Goal: Task Accomplishment & Management: Use online tool/utility

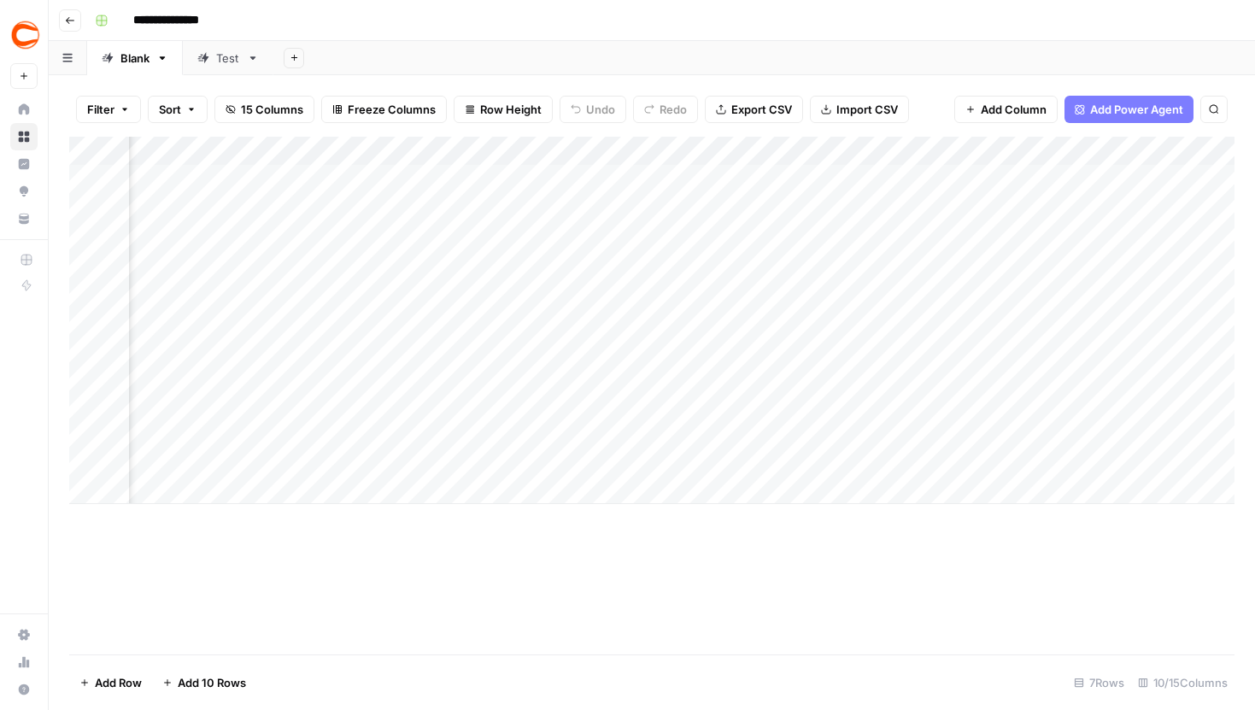
scroll to position [0, 894]
click at [531, 144] on div "Add Column" at bounding box center [652, 194] width 1166 height 115
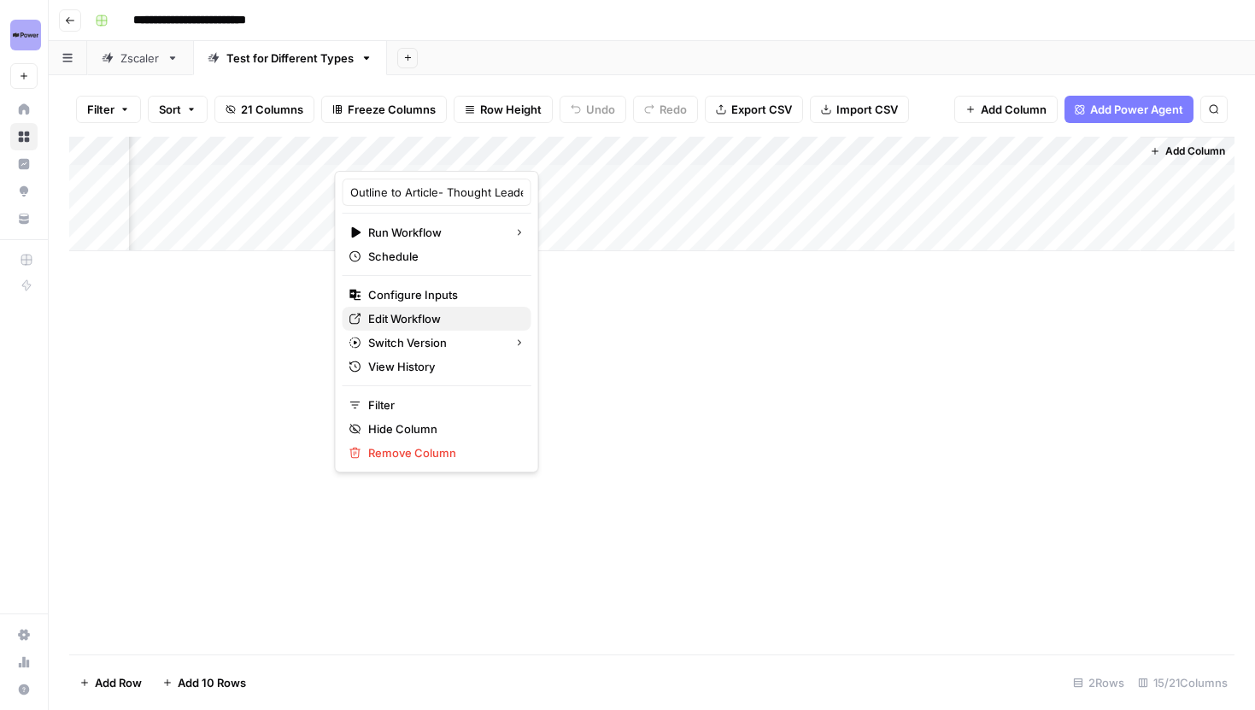
click at [426, 317] on span "Edit Workflow" at bounding box center [443, 318] width 150 height 17
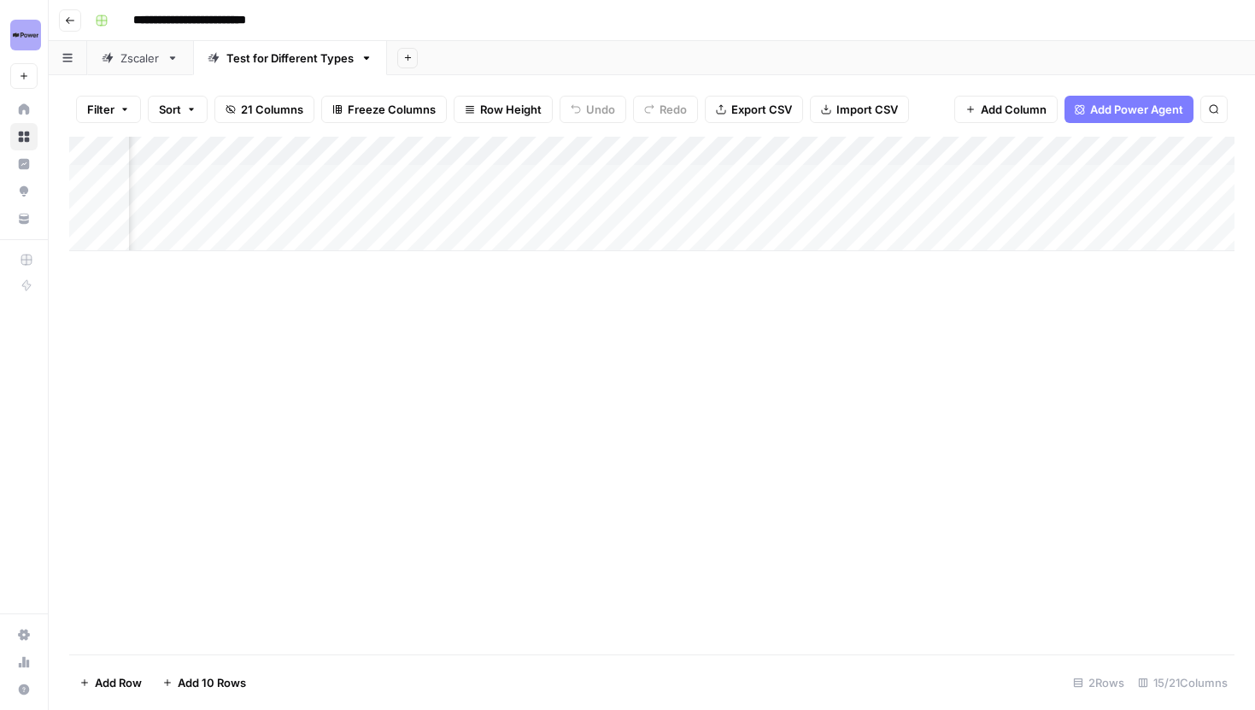
scroll to position [0, 0]
click at [128, 56] on div "Zscaler" at bounding box center [139, 58] width 39 height 17
click at [770, 351] on div "Add Column" at bounding box center [652, 396] width 1166 height 518
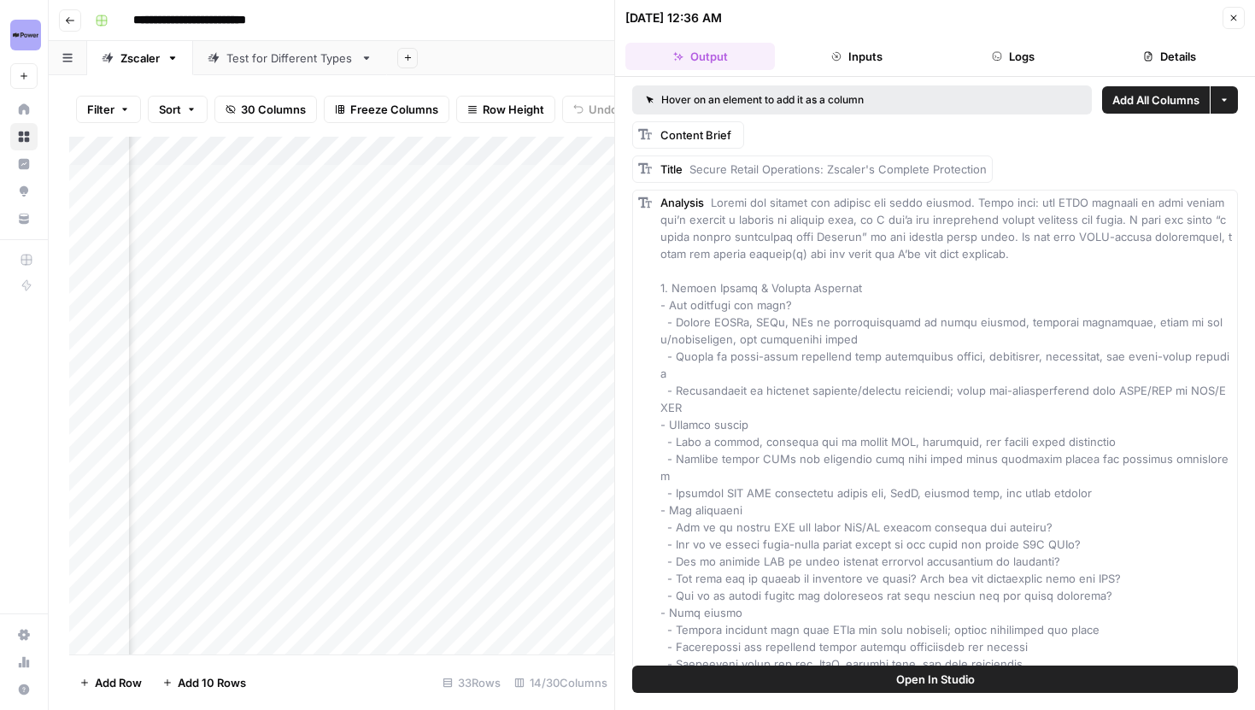
click at [1228, 18] on button "Close" at bounding box center [1234, 18] width 22 height 22
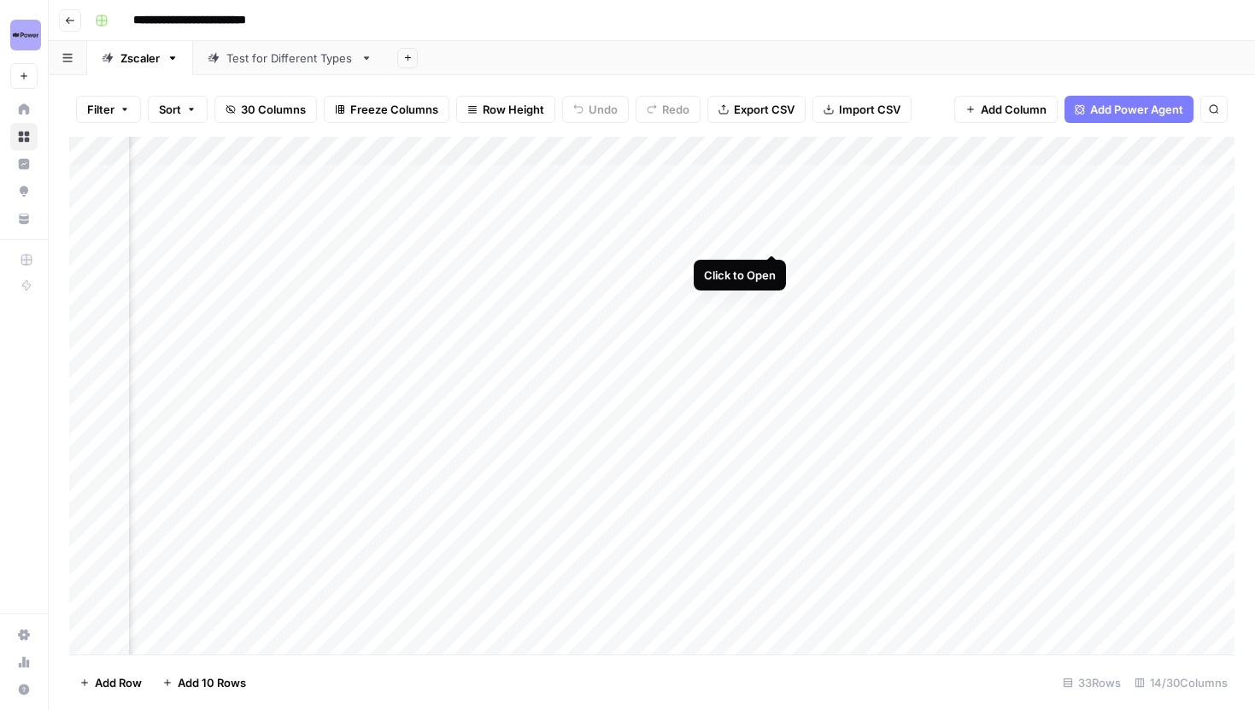
click at [770, 241] on div "Add Column" at bounding box center [652, 396] width 1166 height 518
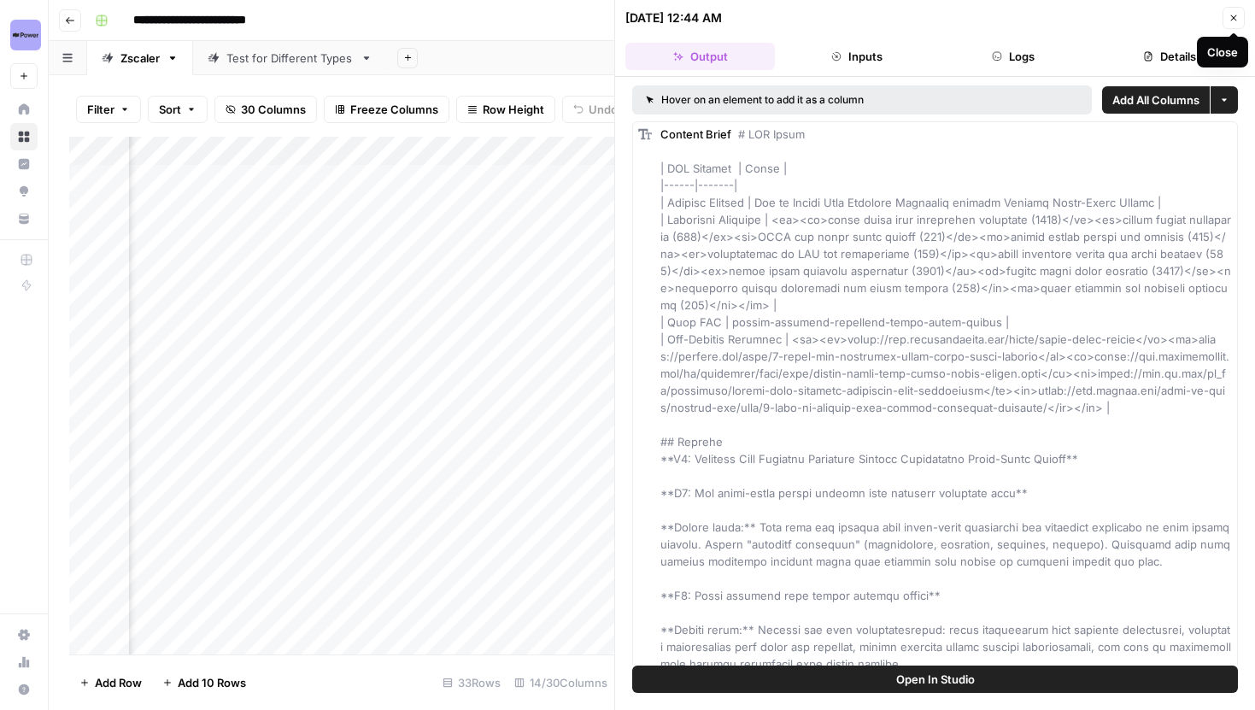
click at [1226, 13] on button "Close" at bounding box center [1234, 18] width 22 height 22
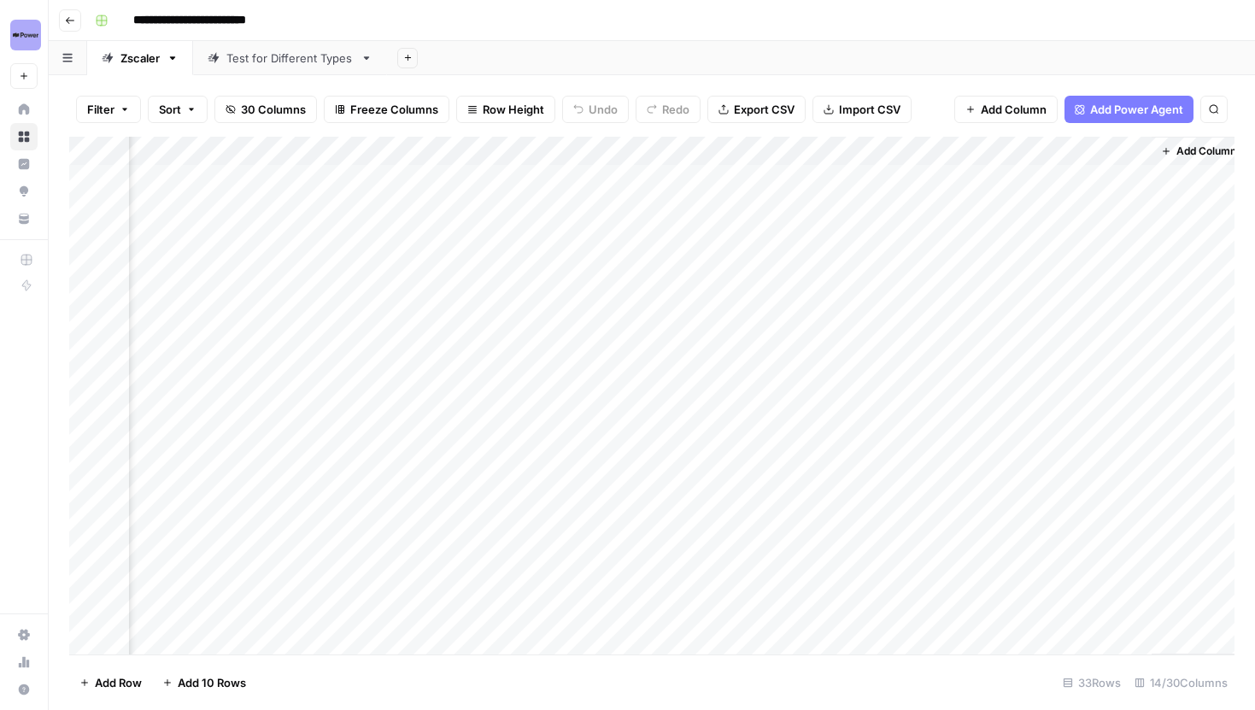
scroll to position [0, 1808]
click at [641, 468] on div "Add Column" at bounding box center [652, 396] width 1166 height 518
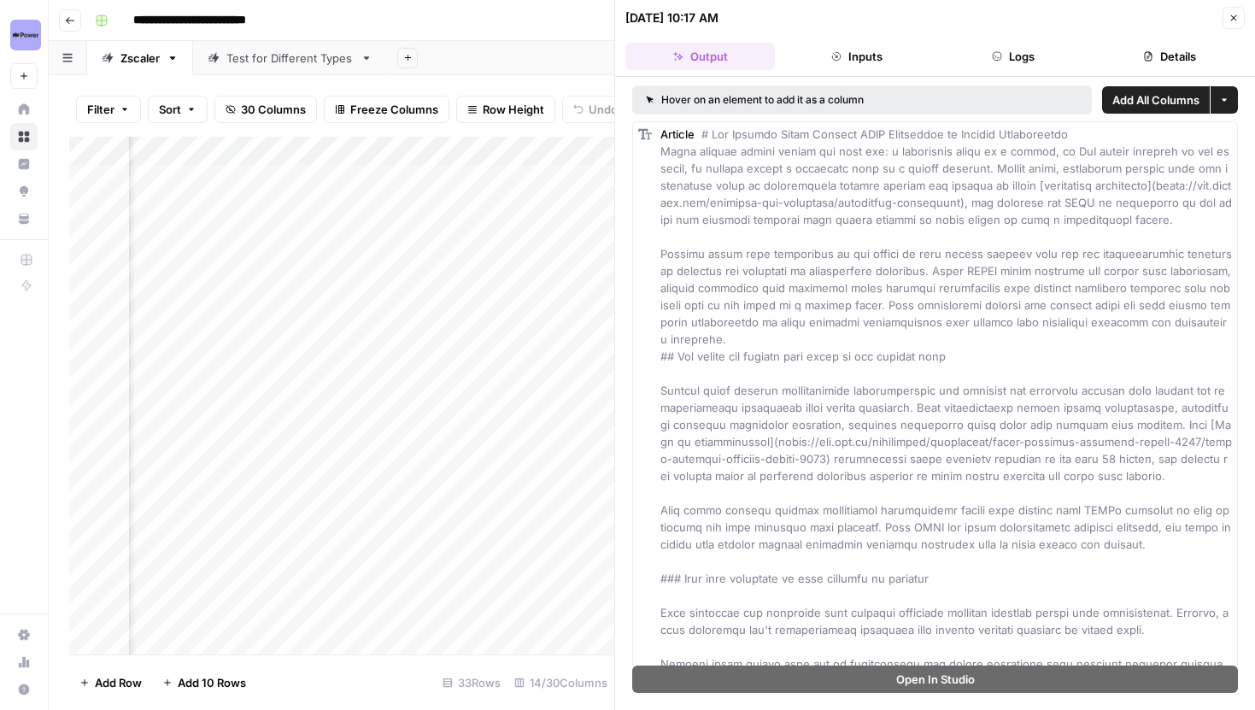
scroll to position [0, 1940]
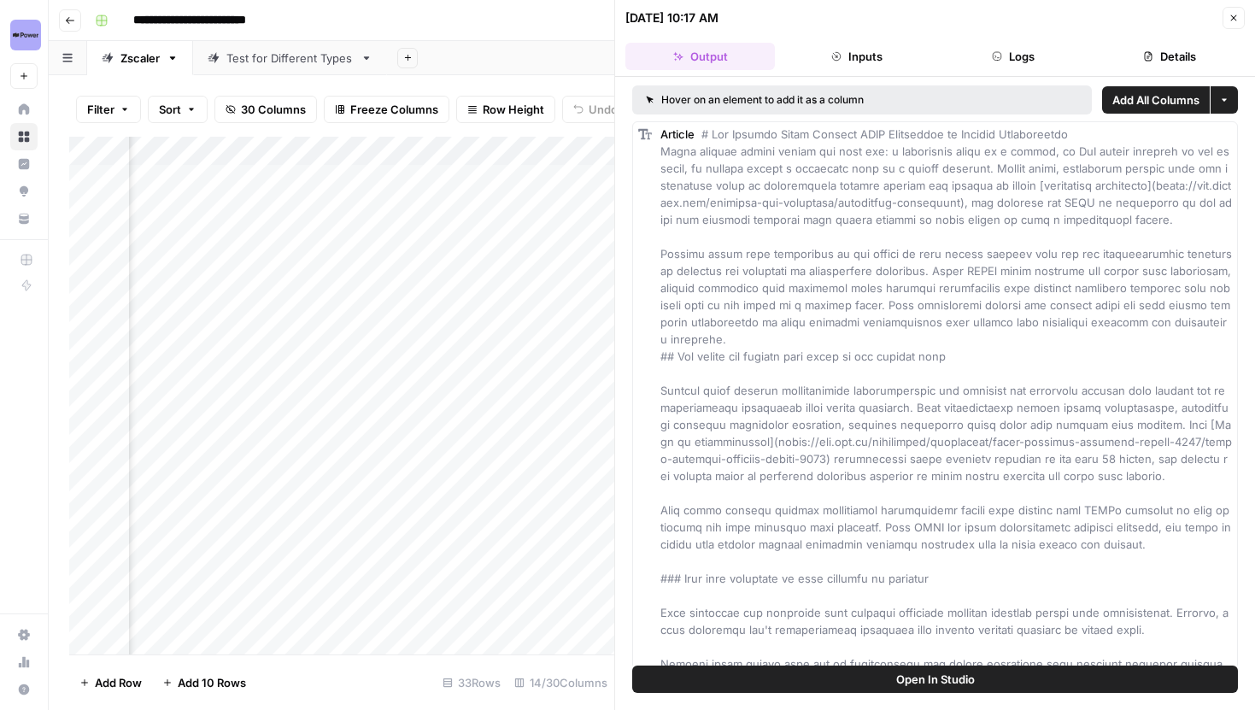
click at [508, 500] on div "Add Column" at bounding box center [341, 396] width 545 height 518
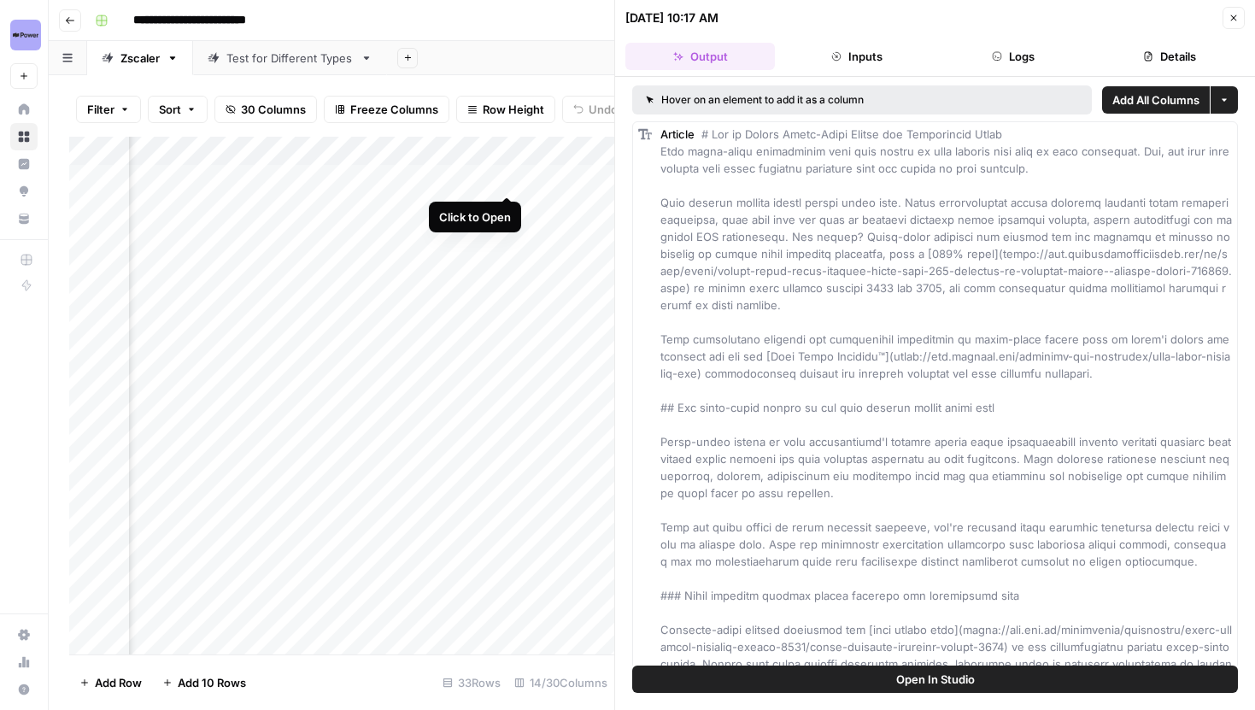
click at [508, 177] on div "Add Column" at bounding box center [341, 396] width 545 height 518
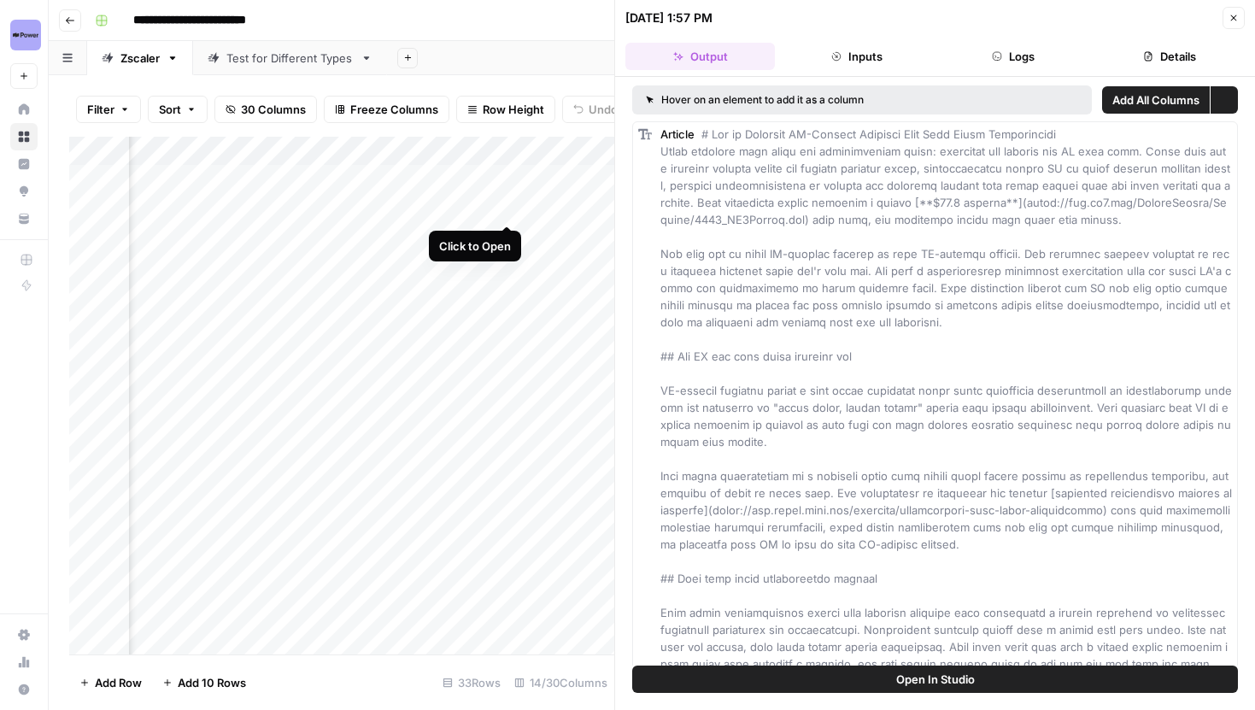
click at [508, 206] on div "Add Column" at bounding box center [341, 396] width 545 height 518
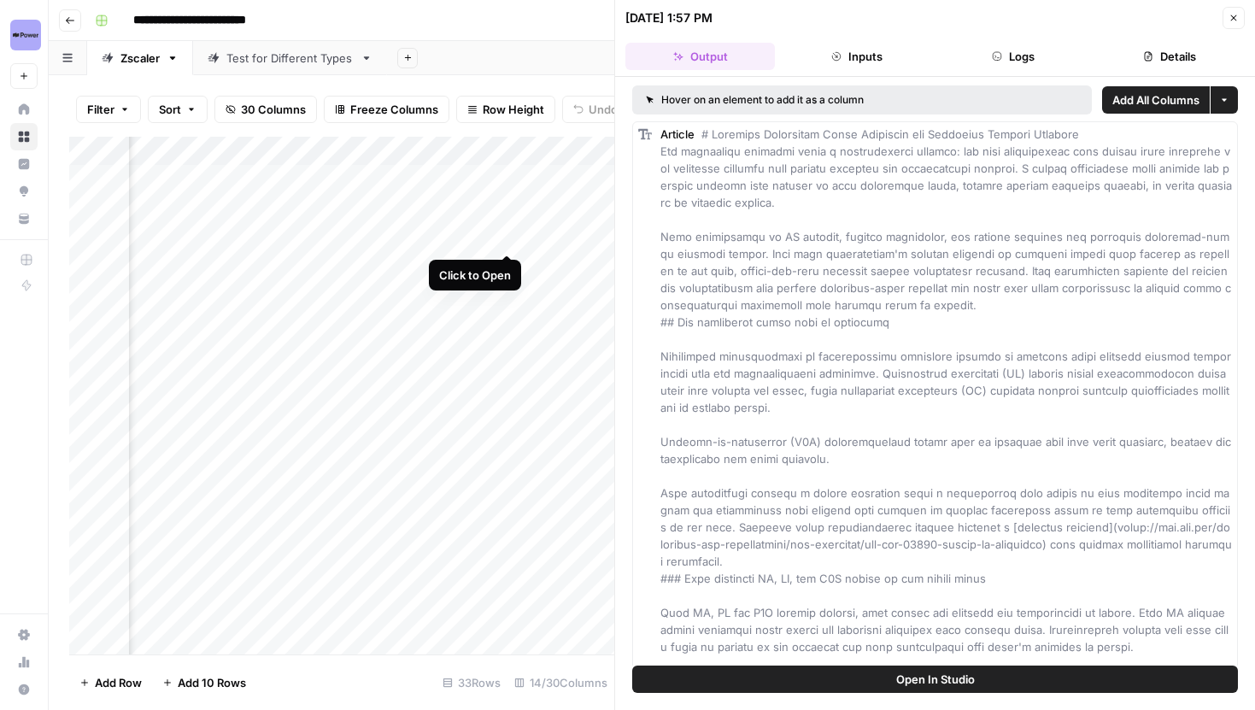
click at [508, 235] on div "Add Column" at bounding box center [341, 396] width 545 height 518
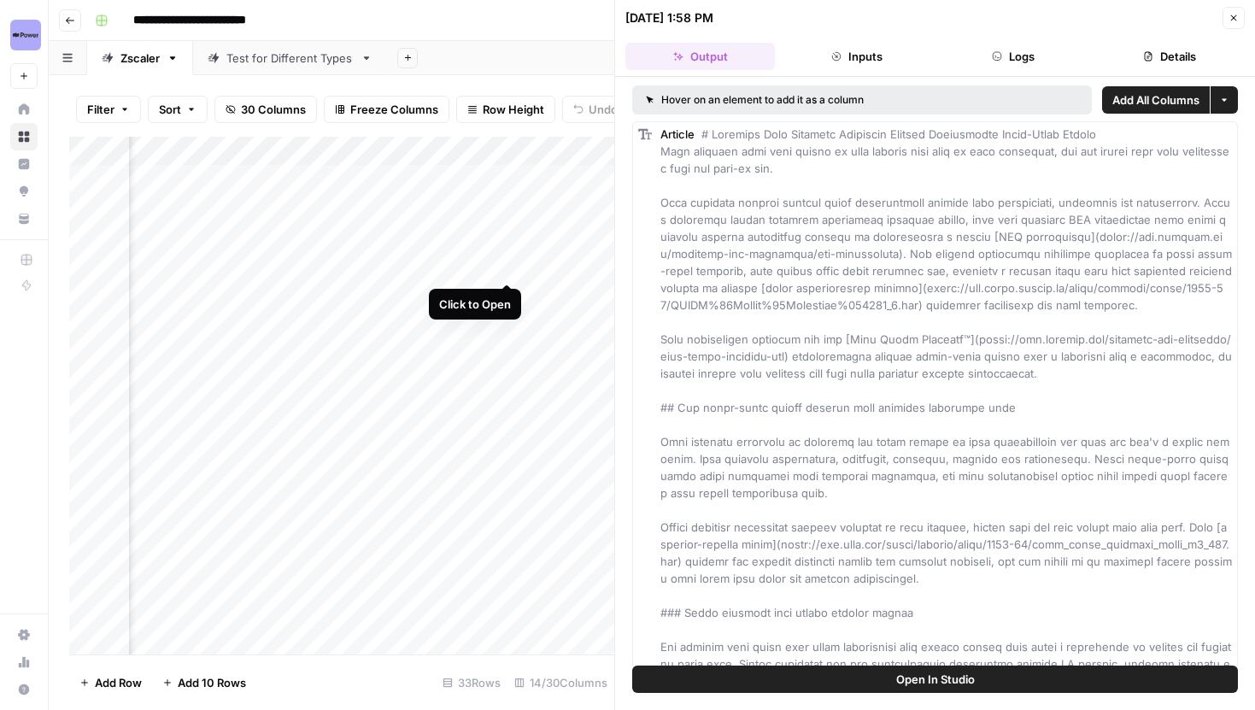
click at [507, 267] on div "Add Column" at bounding box center [341, 396] width 545 height 518
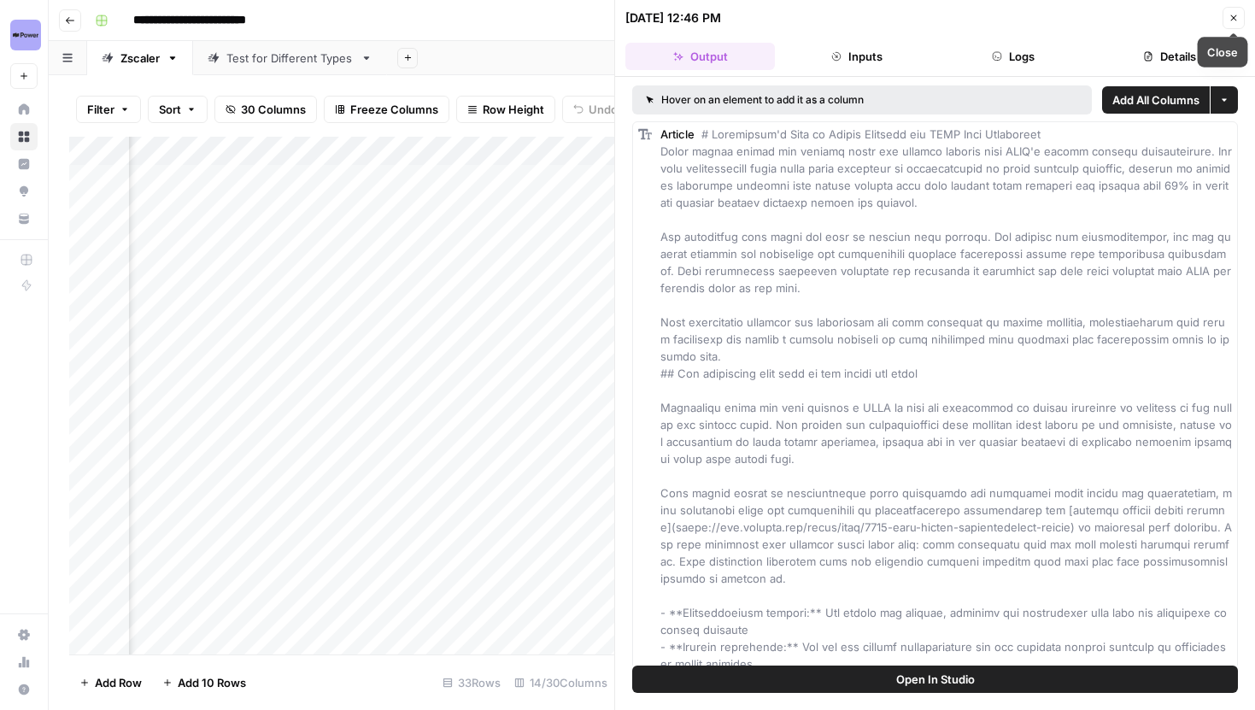
click at [1234, 13] on icon "button" at bounding box center [1234, 18] width 10 height 10
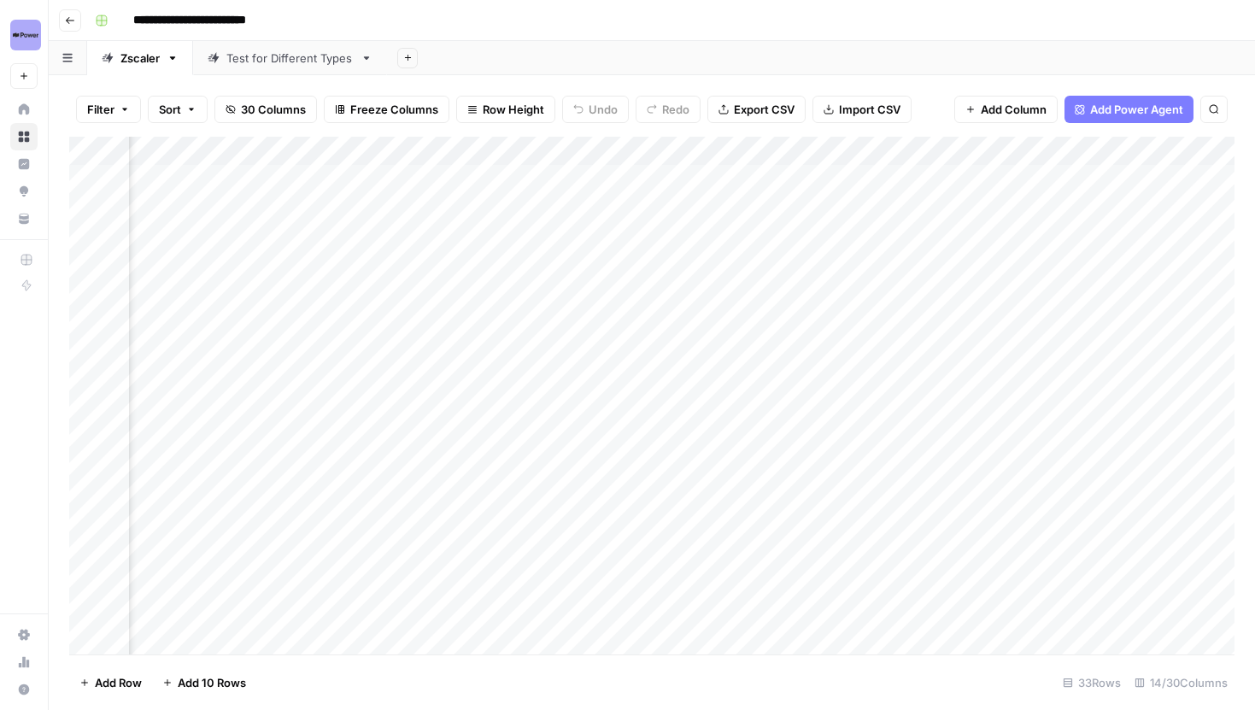
scroll to position [0, 1808]
click at [667, 470] on div "Add Column" at bounding box center [652, 396] width 1166 height 518
click at [662, 497] on div "Add Column" at bounding box center [652, 396] width 1166 height 518
click at [282, 61] on div "Test for Different Types" at bounding box center [289, 58] width 127 height 17
click at [158, 66] on link "Zscaler" at bounding box center [140, 58] width 106 height 34
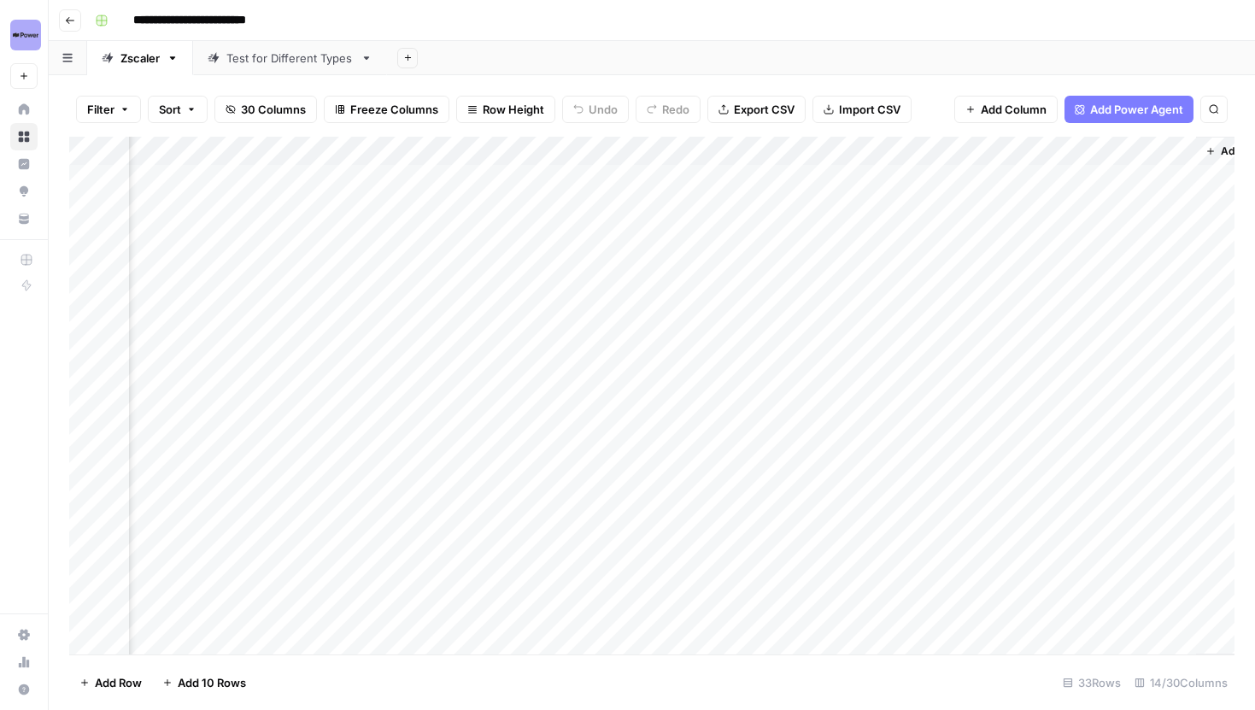
scroll to position [0, 1808]
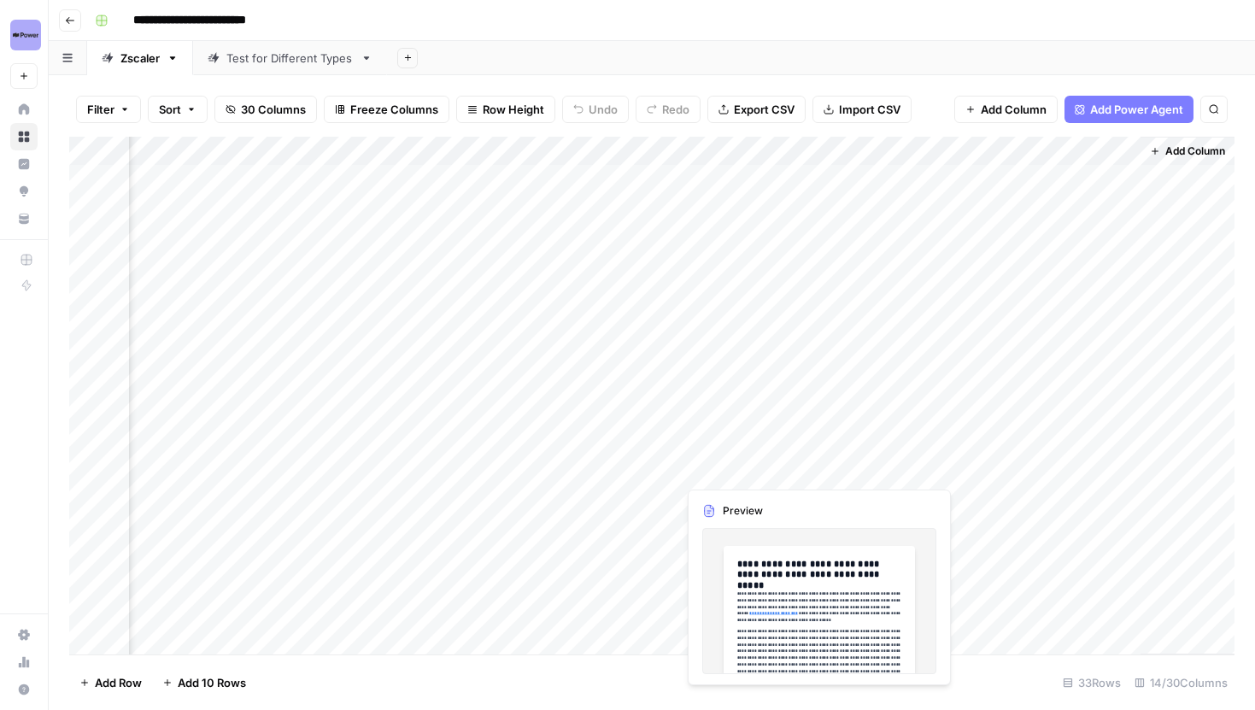
click at [812, 467] on div "Add Column" at bounding box center [652, 396] width 1166 height 518
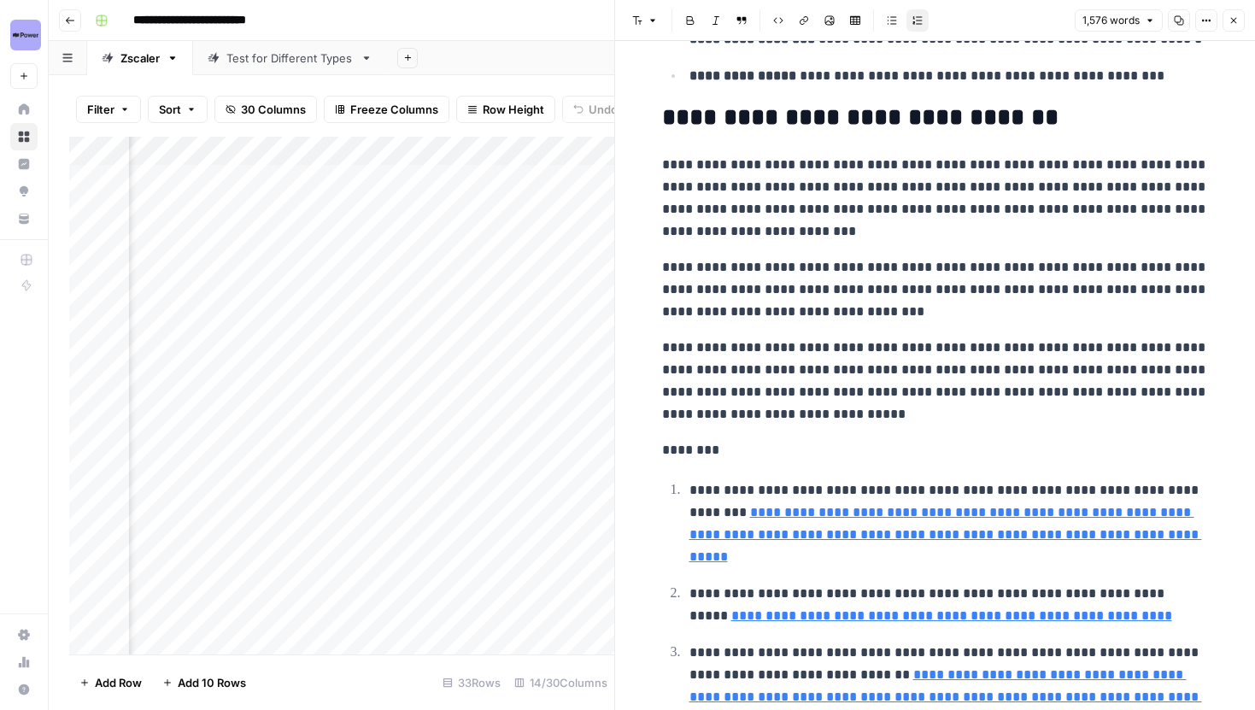
scroll to position [4795, 0]
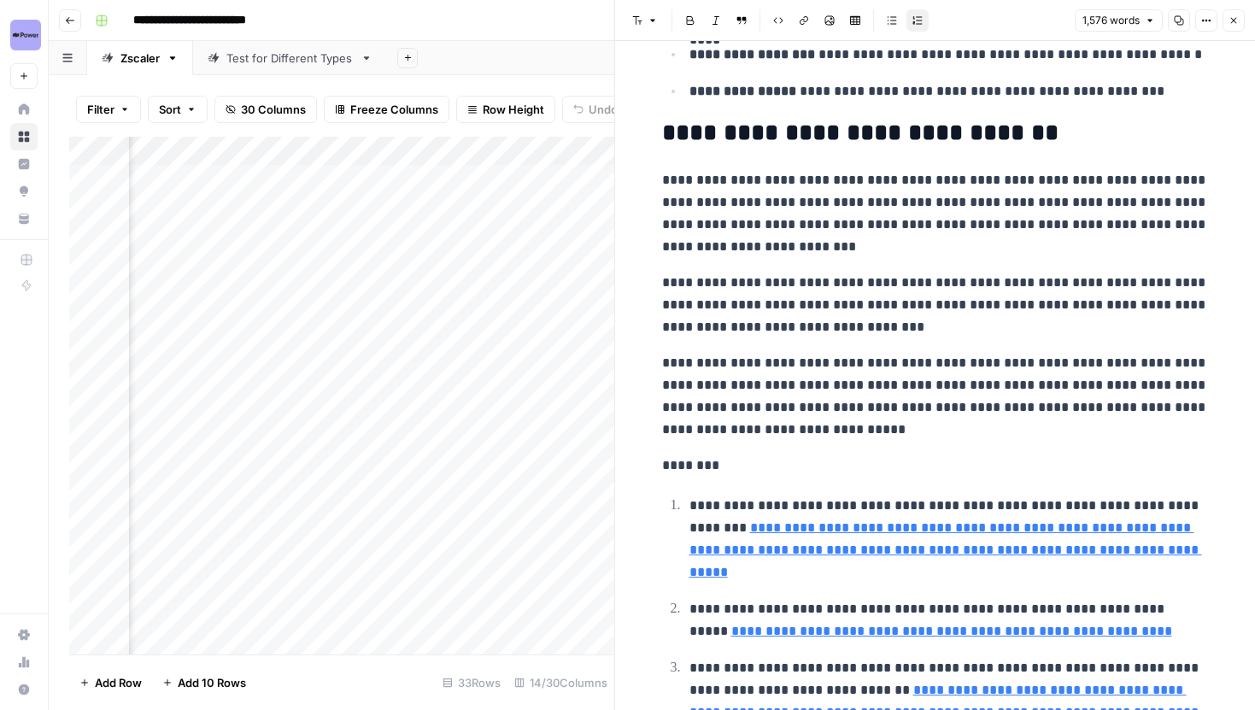
click at [1237, 10] on button "Close" at bounding box center [1234, 20] width 22 height 22
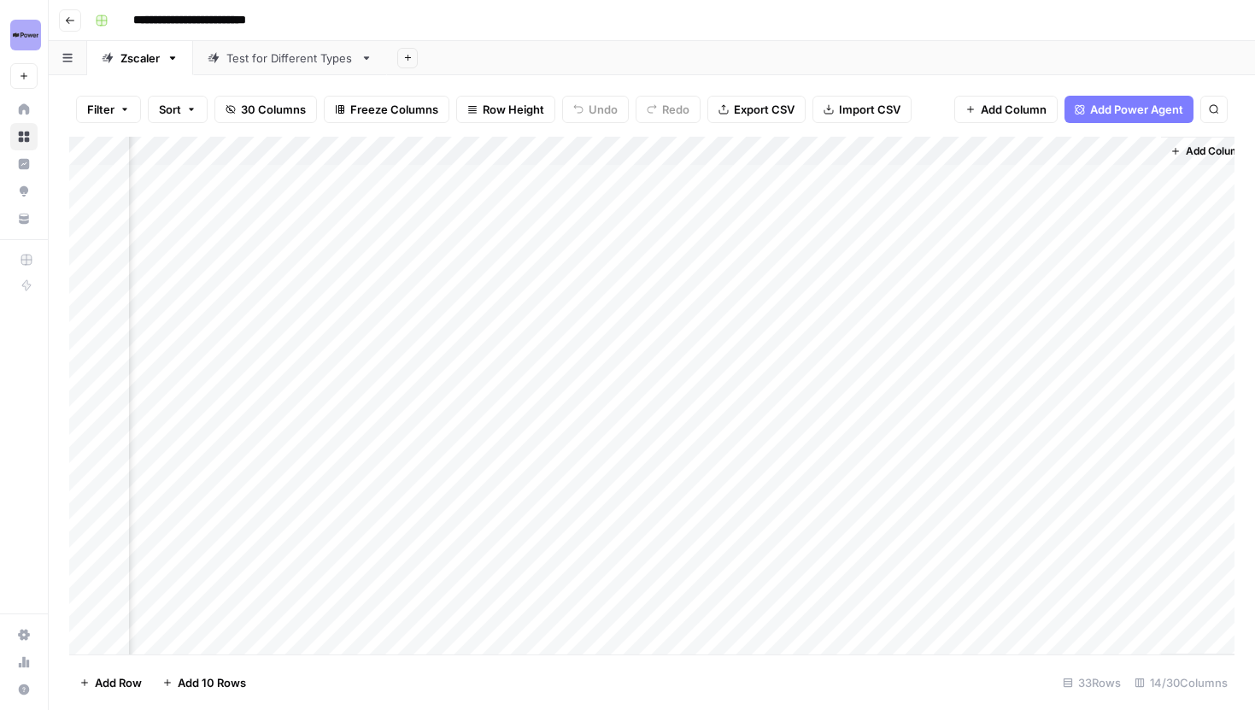
scroll to position [0, 1788]
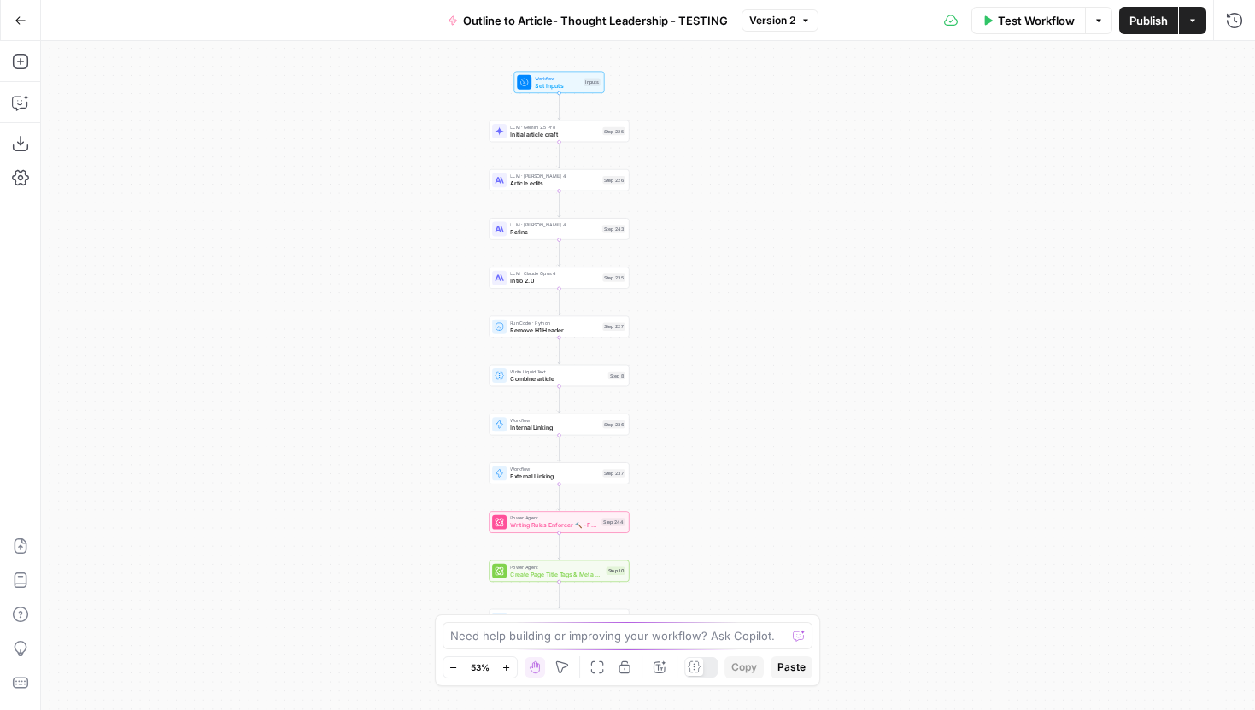
drag, startPoint x: 534, startPoint y: 256, endPoint x: 414, endPoint y: 253, distance: 119.7
click at [414, 253] on div "Workflow Set Inputs Inputs LLM · Gemini 2.5 Pro Initial article draft Step 225 …" at bounding box center [648, 375] width 1214 height 669
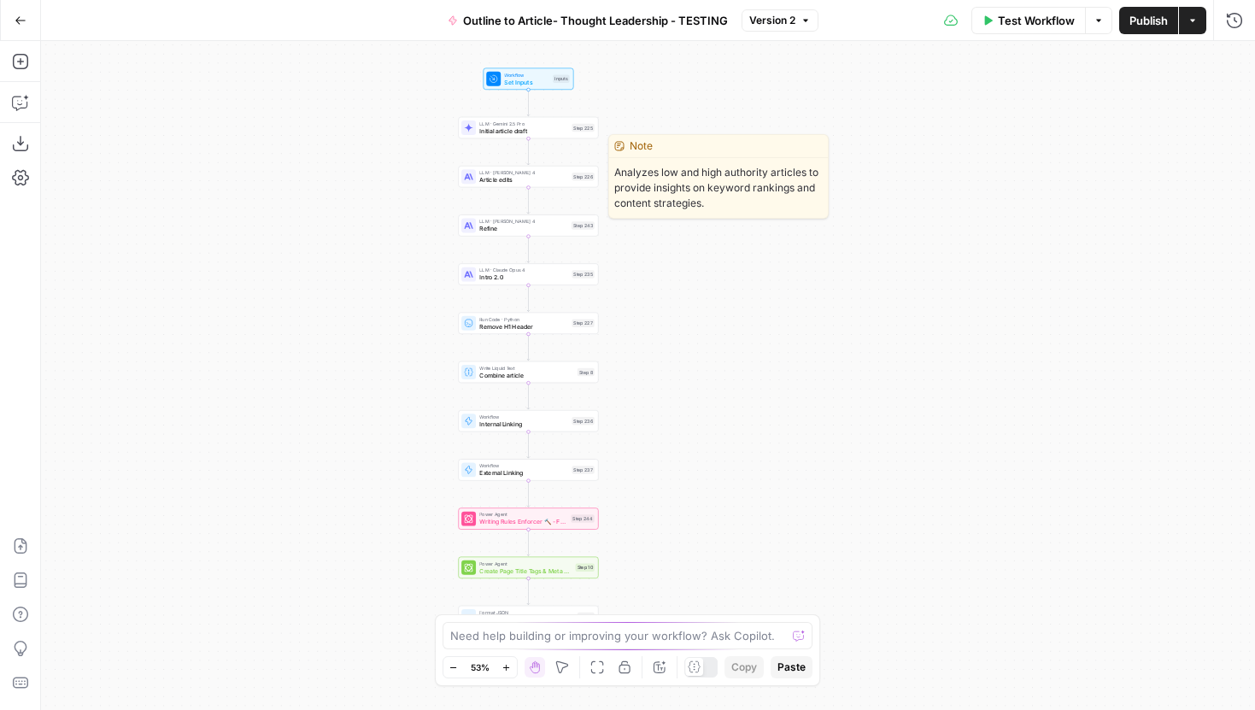
click at [492, 178] on span "Article edits" at bounding box center [523, 179] width 89 height 9
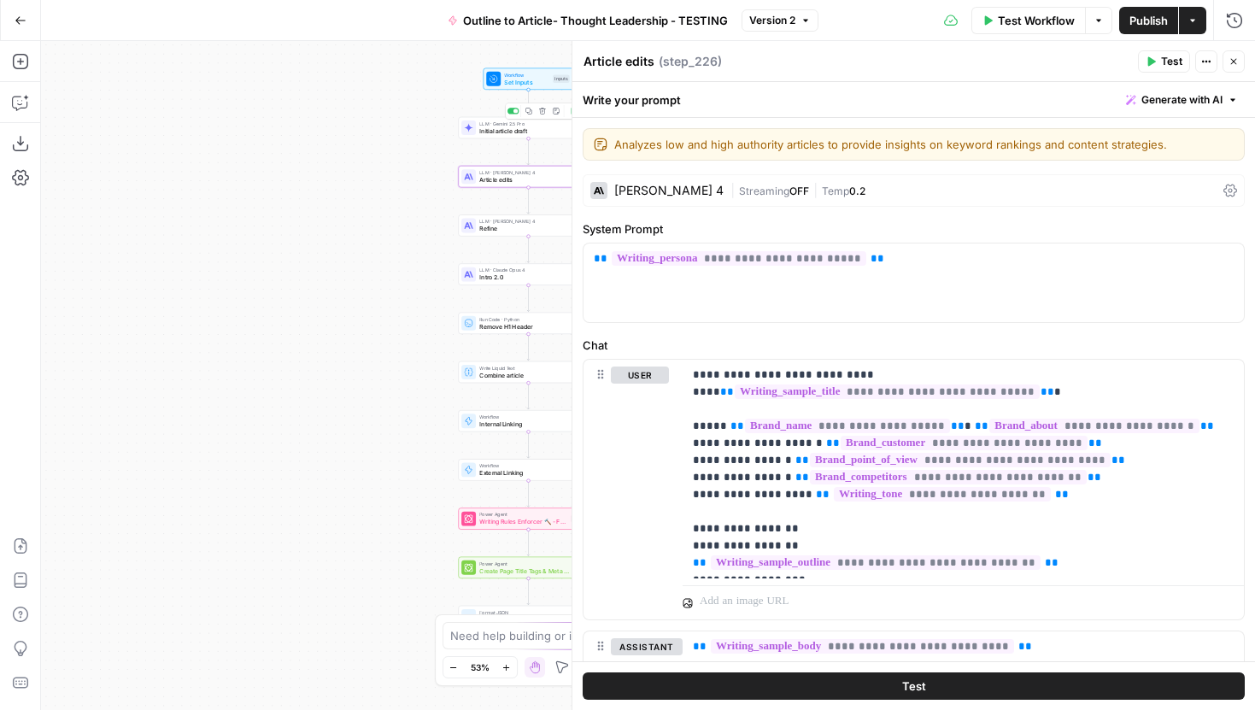
click at [495, 123] on span "LLM · Gemini 2.5 Pro" at bounding box center [523, 123] width 89 height 7
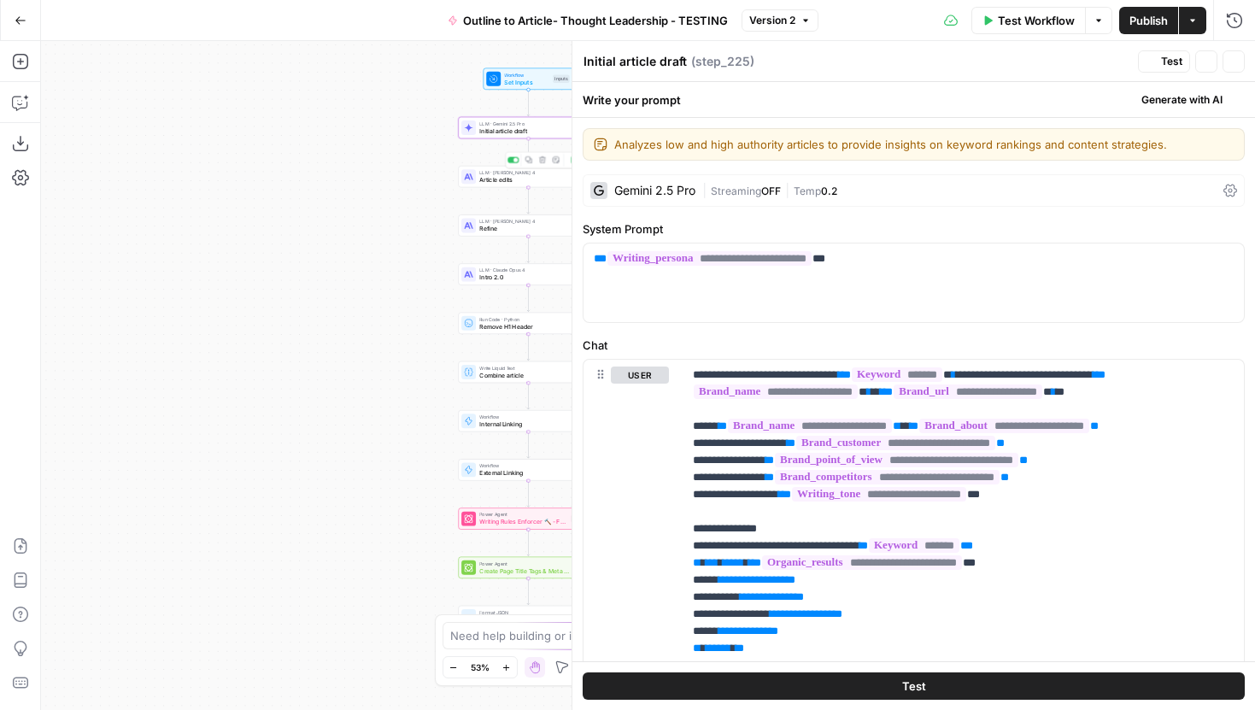
click at [490, 179] on span "Article edits" at bounding box center [523, 179] width 89 height 9
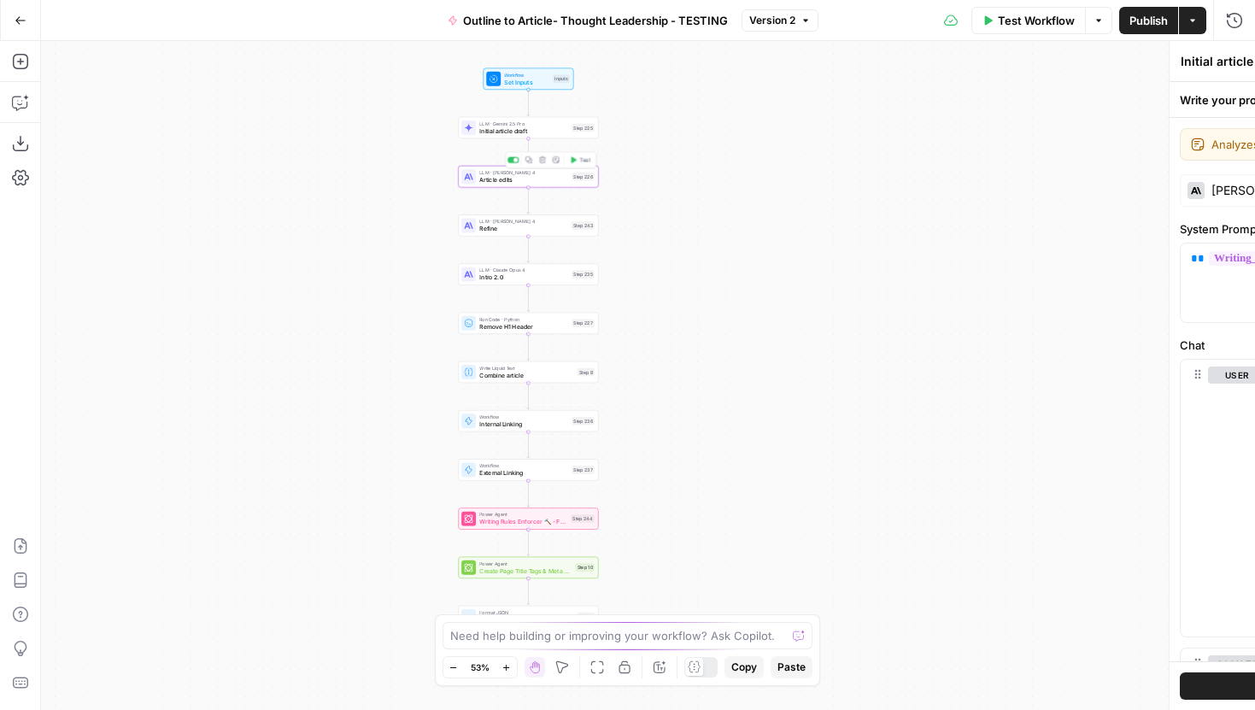
type textarea "Article edits"
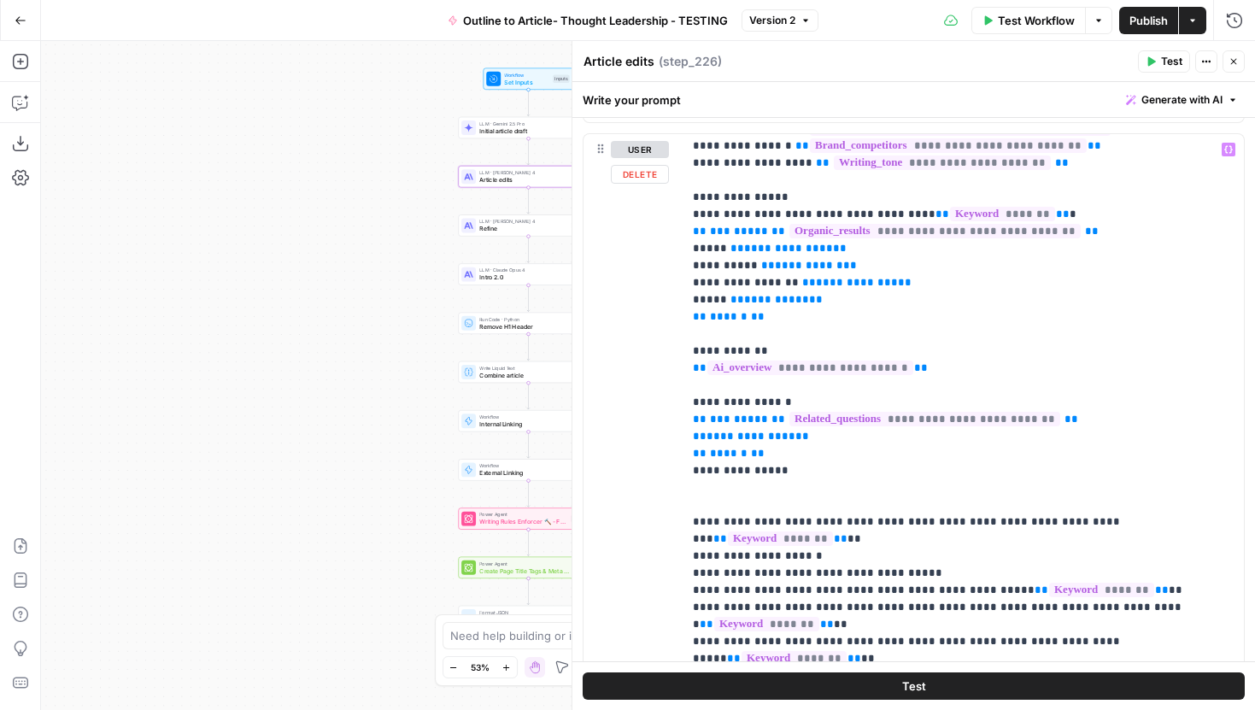
scroll to position [126, 0]
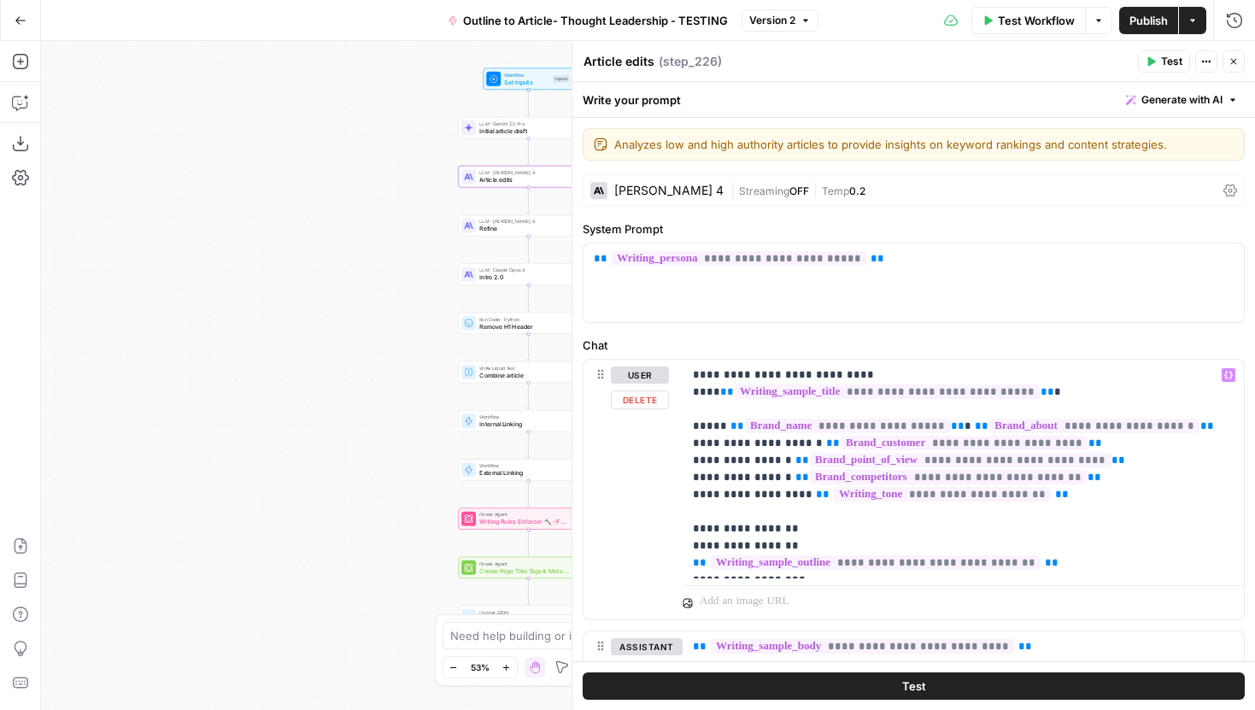
scroll to position [35, 0]
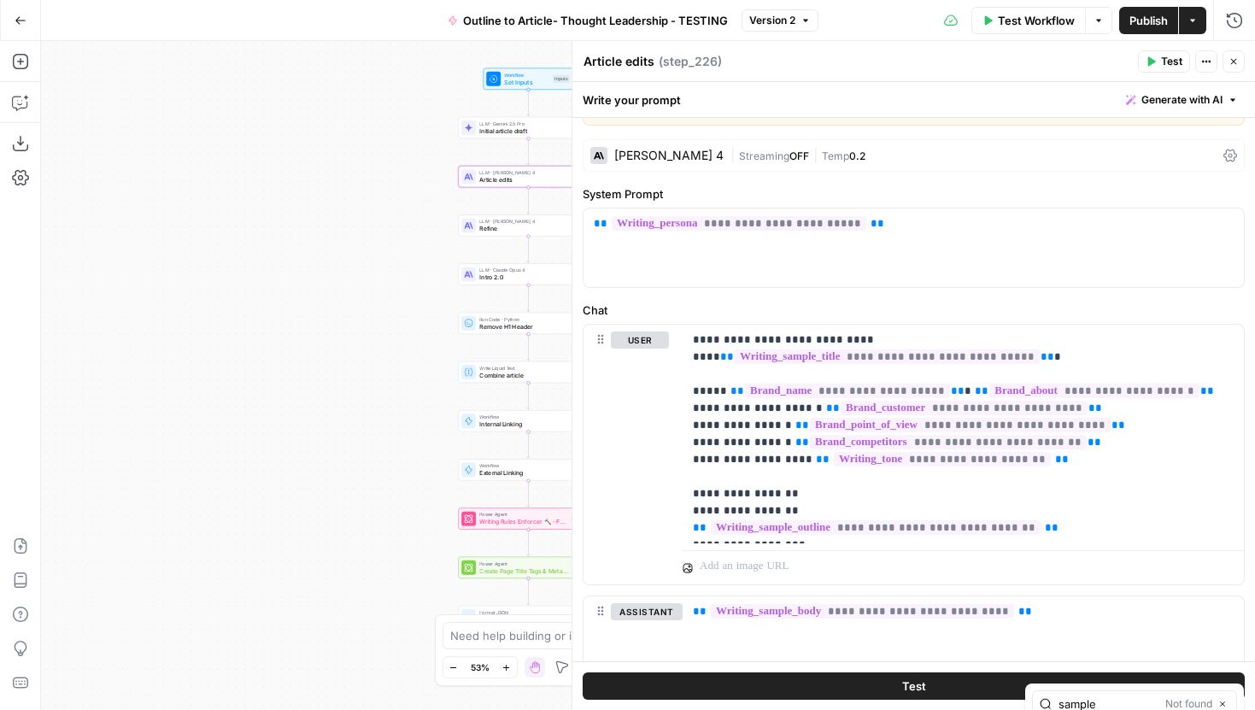
type input "sample"
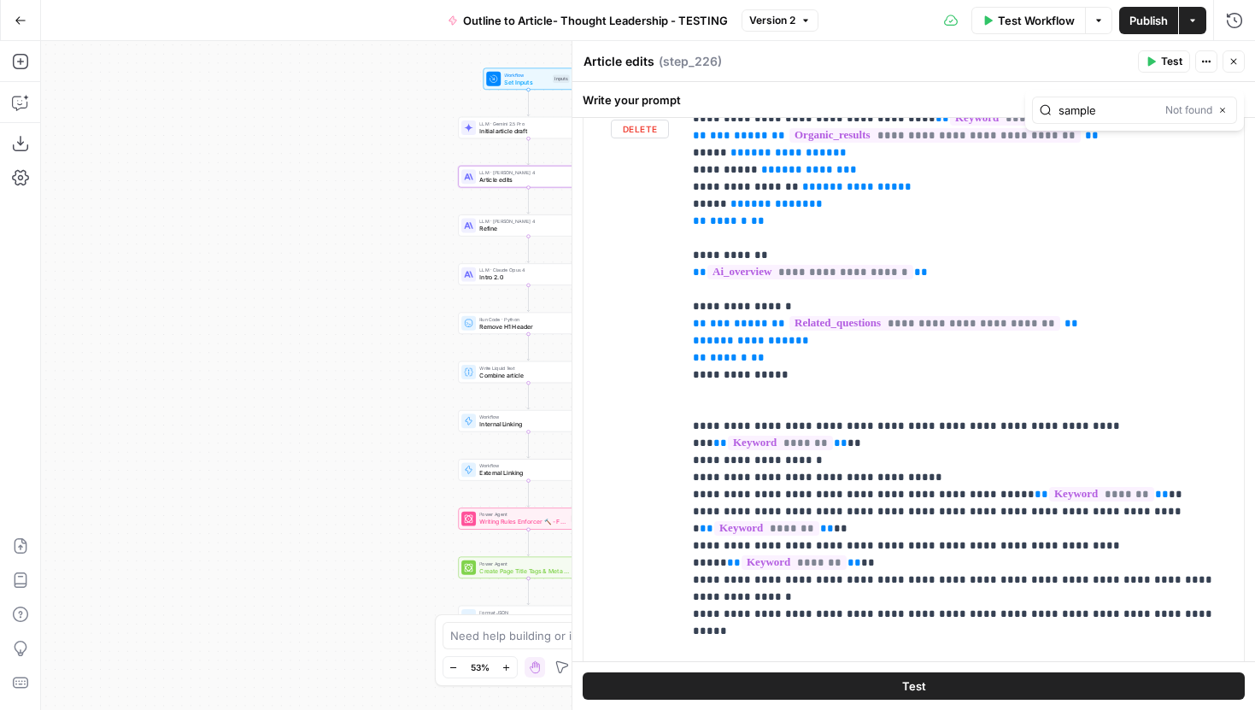
scroll to position [180, 0]
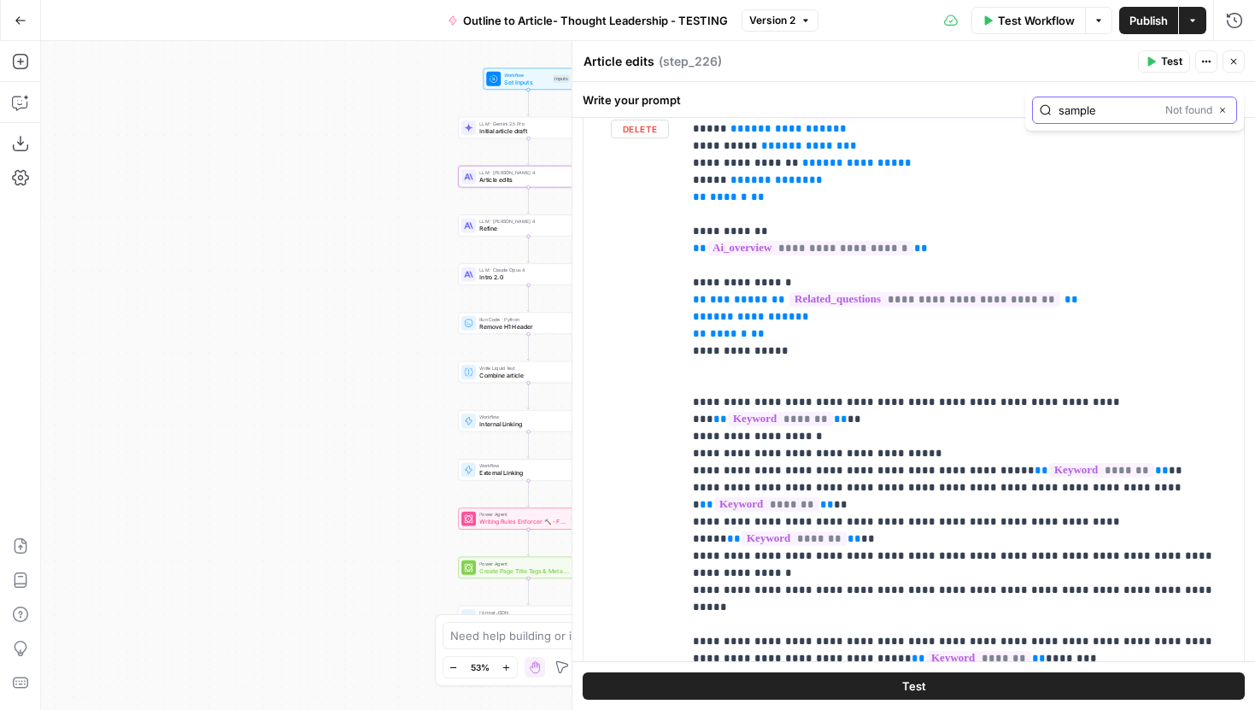
click at [1228, 111] on button "Close" at bounding box center [1223, 110] width 14 height 14
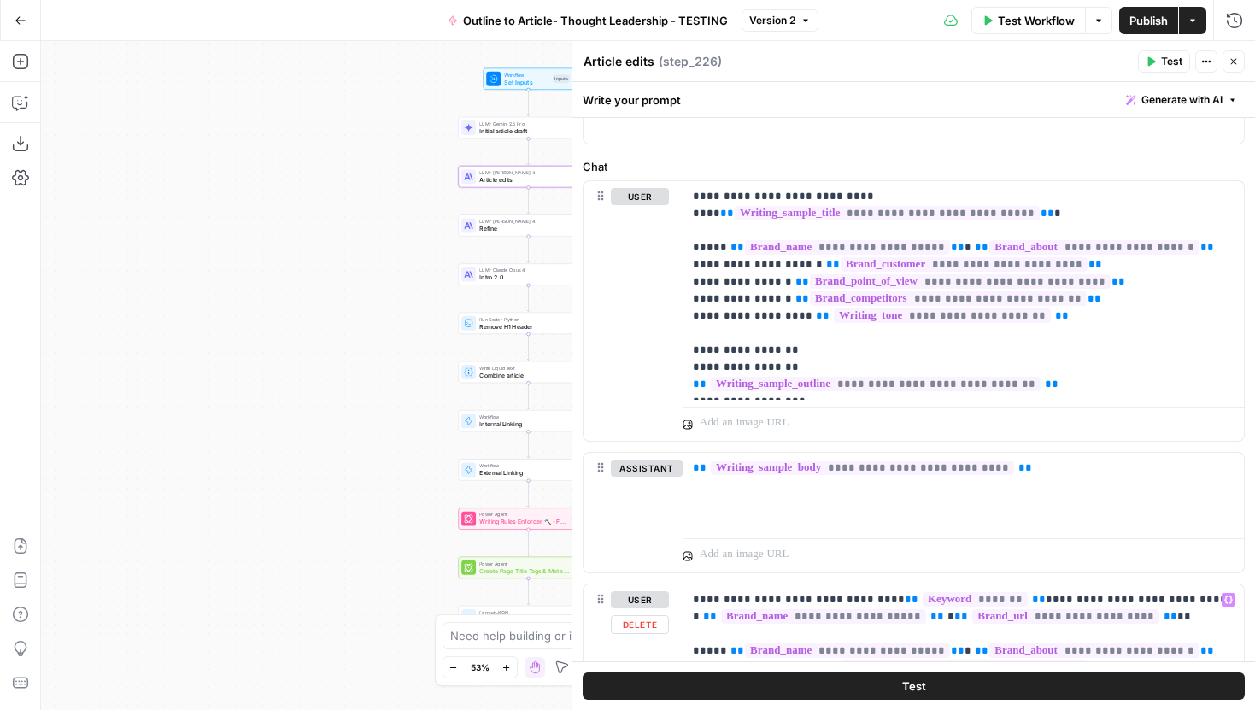
scroll to position [0, 0]
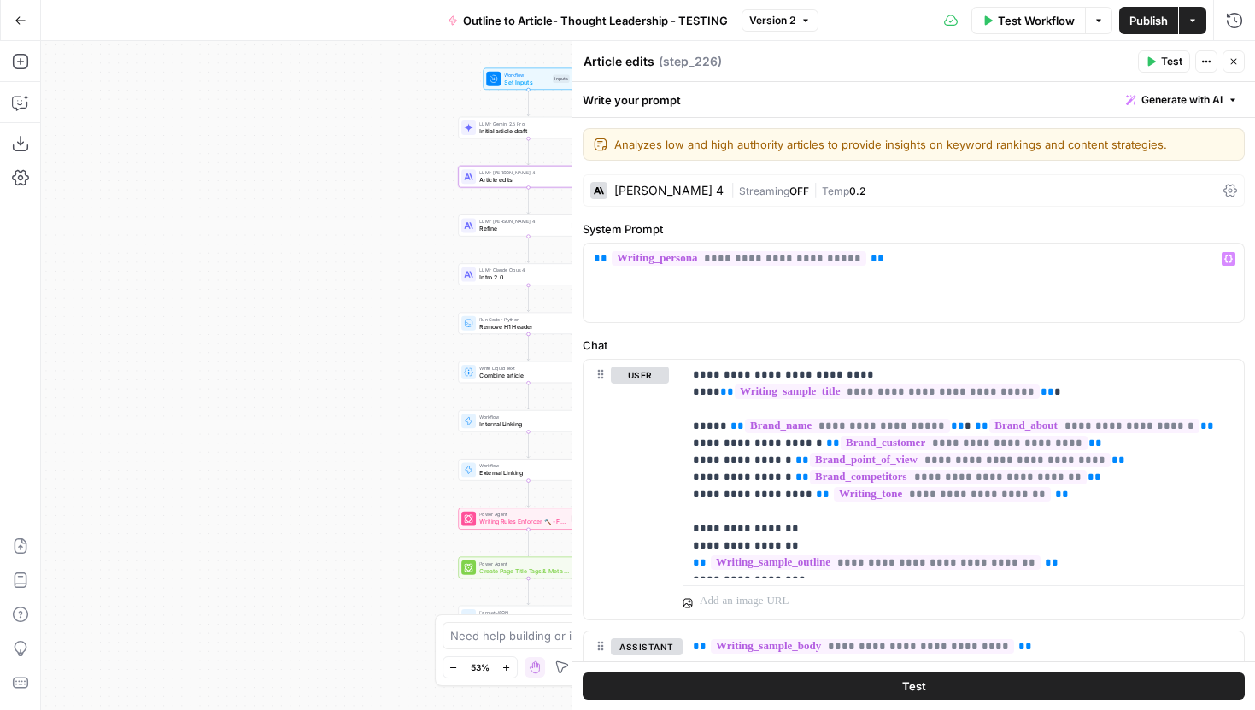
click at [483, 132] on span "Initial article draft" at bounding box center [523, 130] width 89 height 9
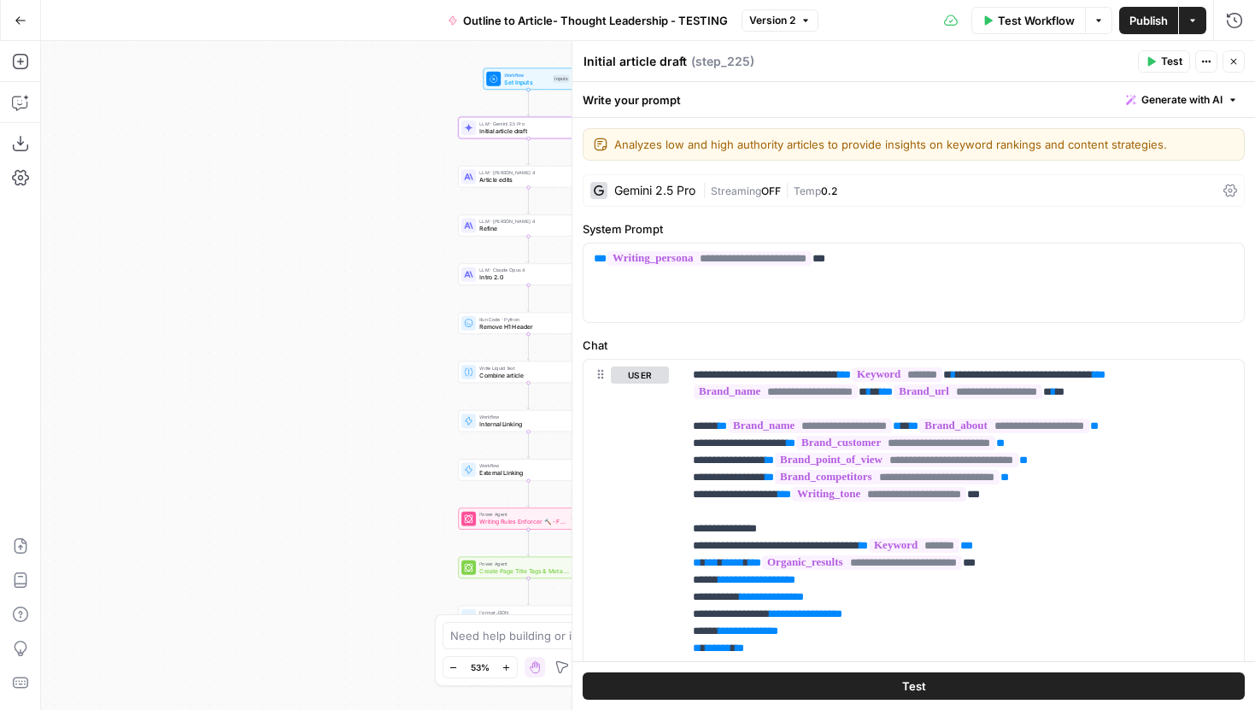
click at [764, 337] on label "Chat" at bounding box center [914, 345] width 662 height 17
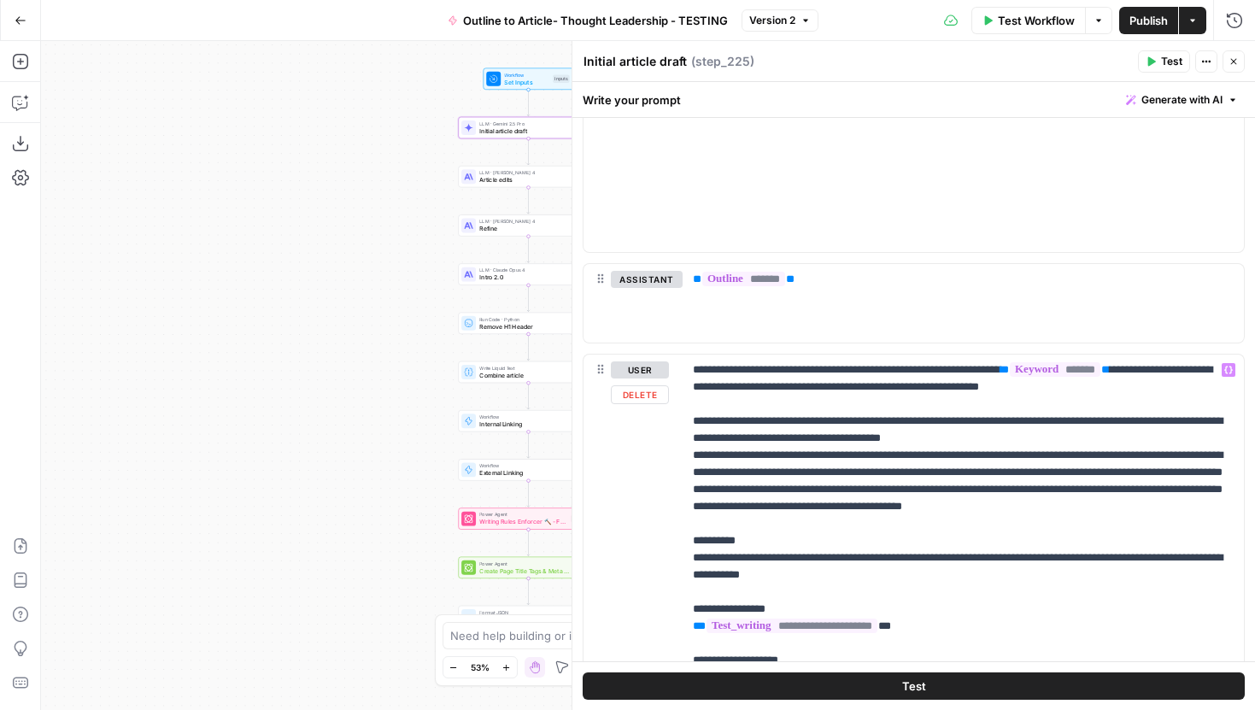
scroll to position [798, 0]
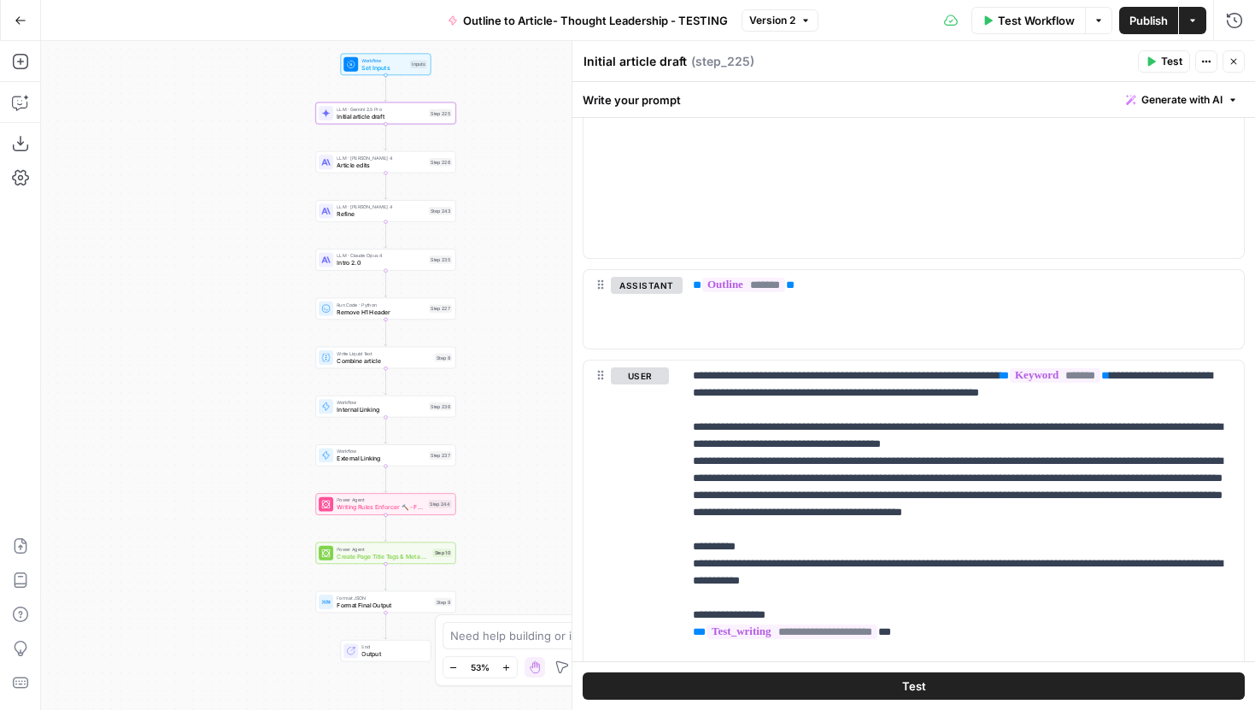
drag, startPoint x: 342, startPoint y: 390, endPoint x: 226, endPoint y: 375, distance: 117.1
click at [226, 375] on div "Workflow Set Inputs Inputs LLM · Gemini 2.5 Pro Initial article draft Step 225 …" at bounding box center [648, 375] width 1214 height 669
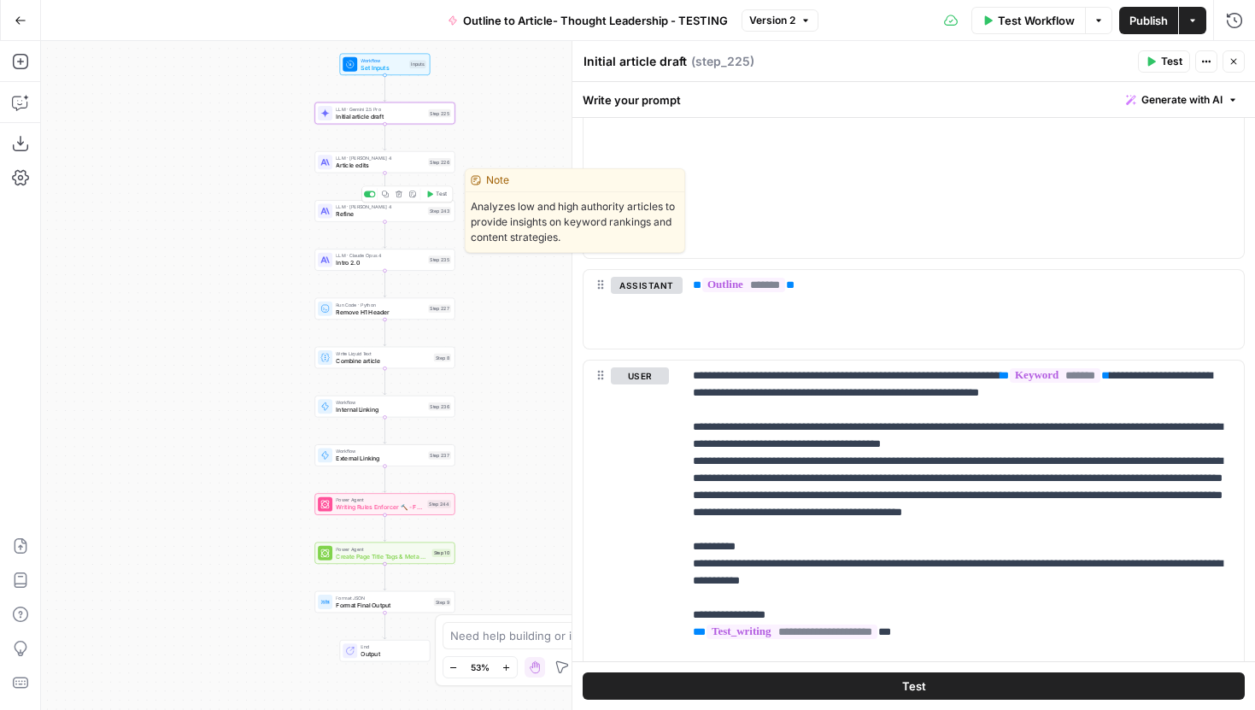
click at [361, 217] on span "Refine" at bounding box center [380, 213] width 88 height 9
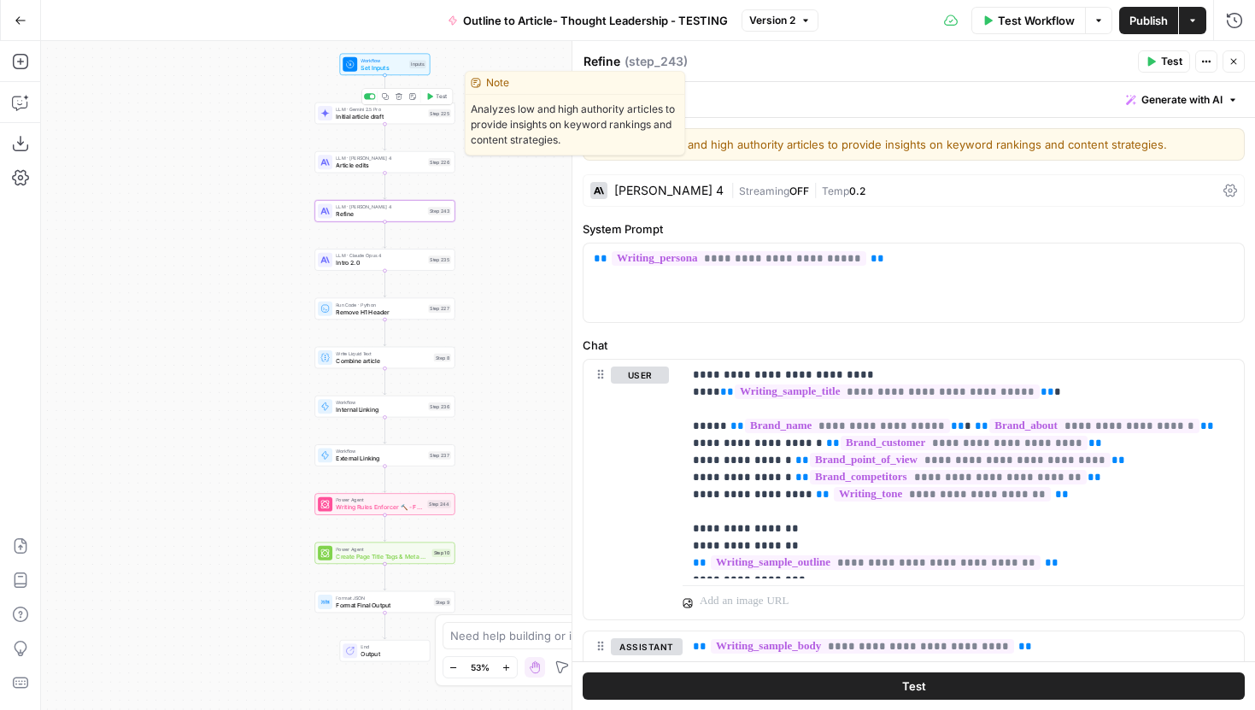
click at [350, 115] on span "Initial article draft" at bounding box center [380, 116] width 89 height 9
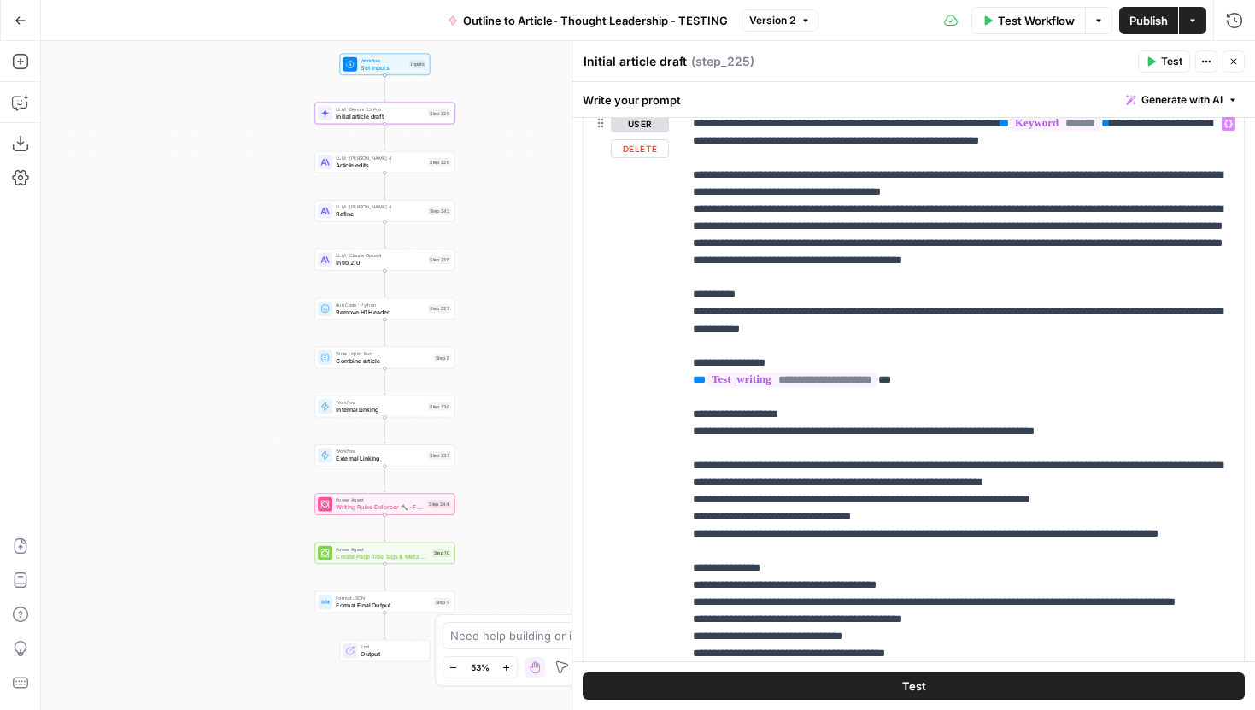
scroll to position [971, 0]
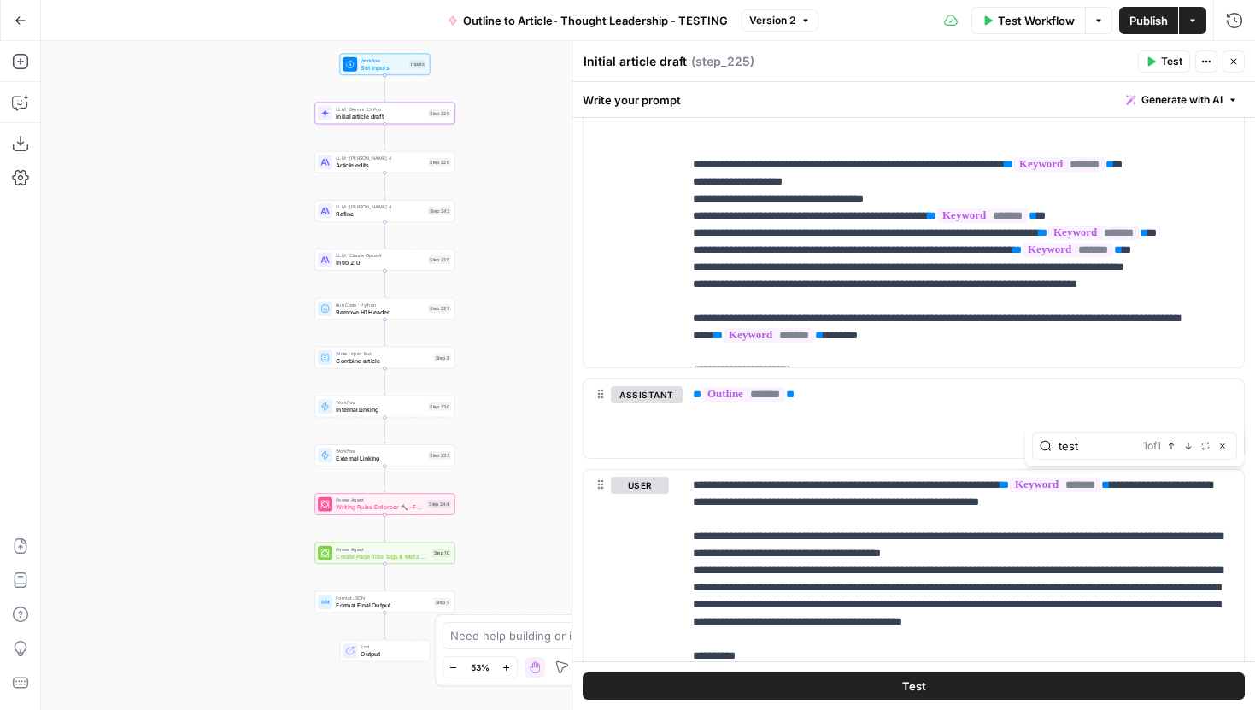
scroll to position [1243, 0]
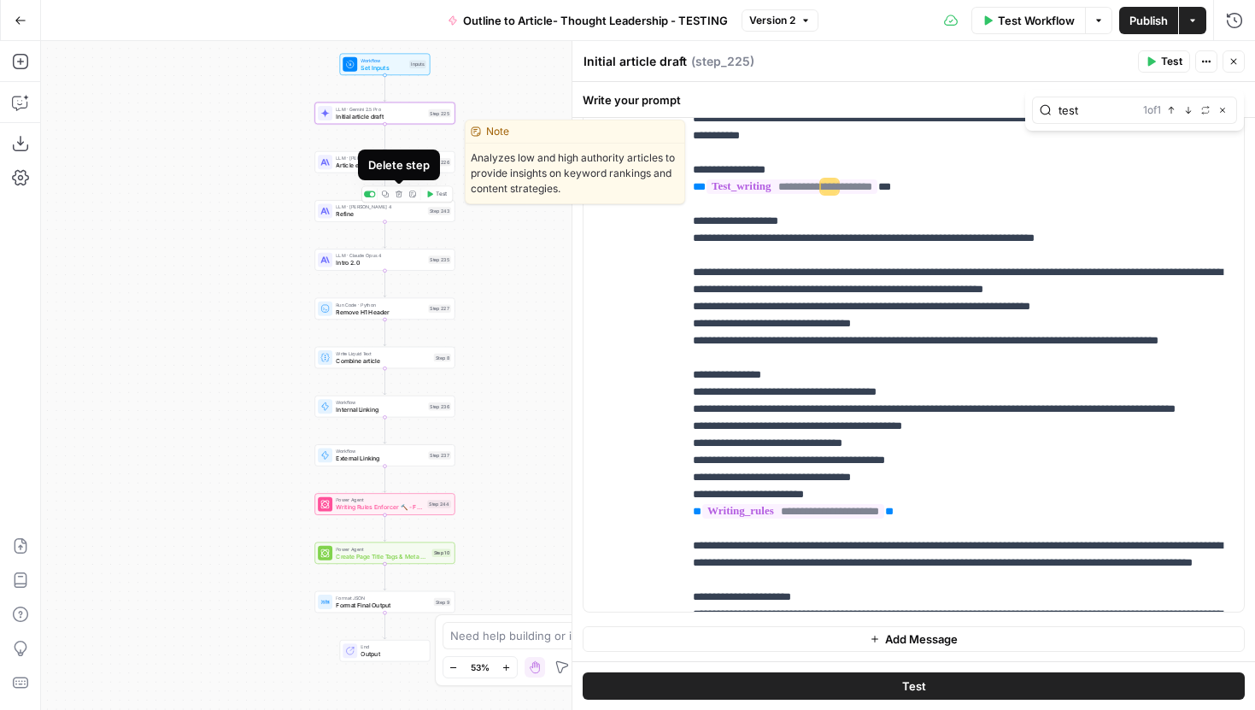
type input "test"
click at [333, 161] on div "LLM · Claude Sonnet 4 Article edits Step 226 Copy step Delete step Edit Note Te…" at bounding box center [384, 162] width 133 height 15
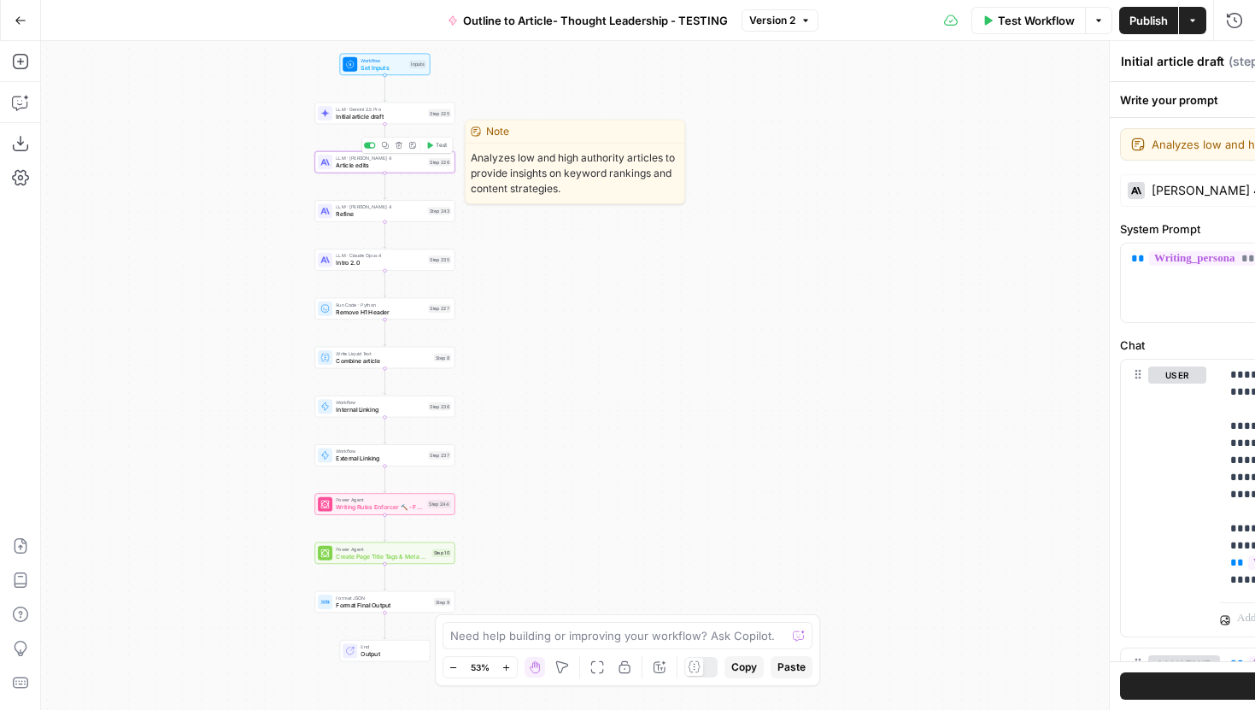
type textarea "Article edits"
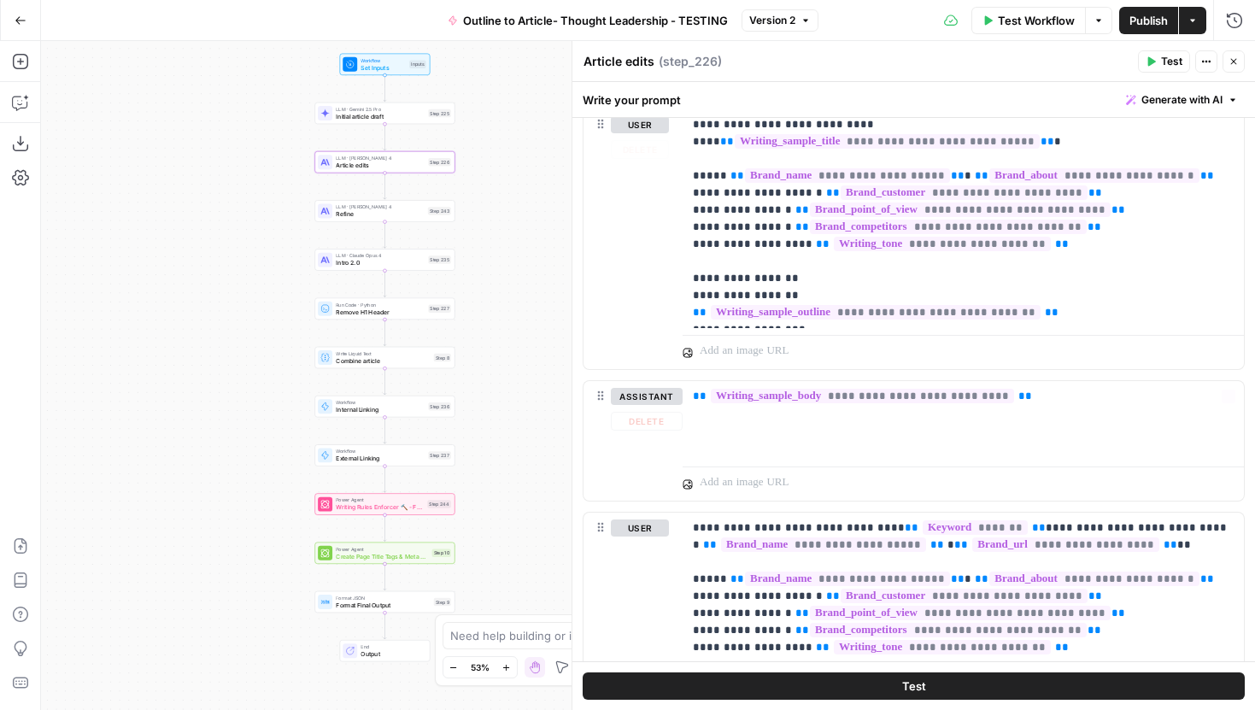
scroll to position [0, 0]
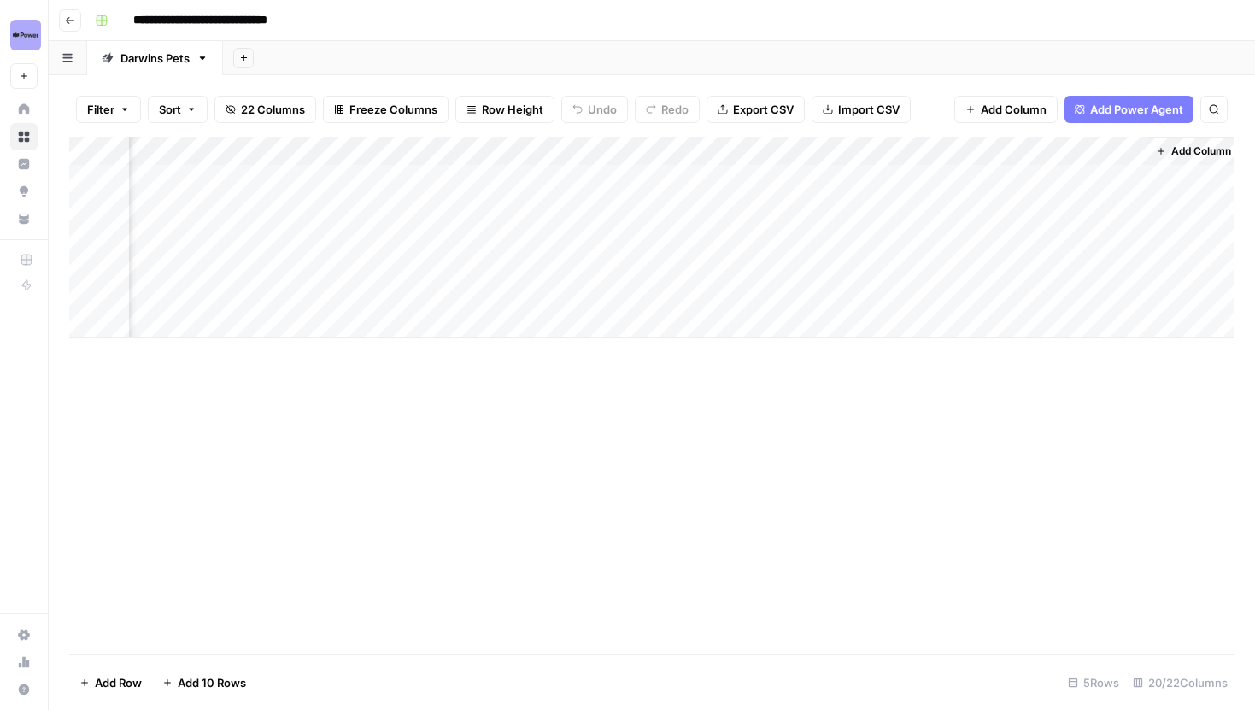
scroll to position [0, 2361]
click at [510, 177] on div "Add Column" at bounding box center [652, 238] width 1166 height 202
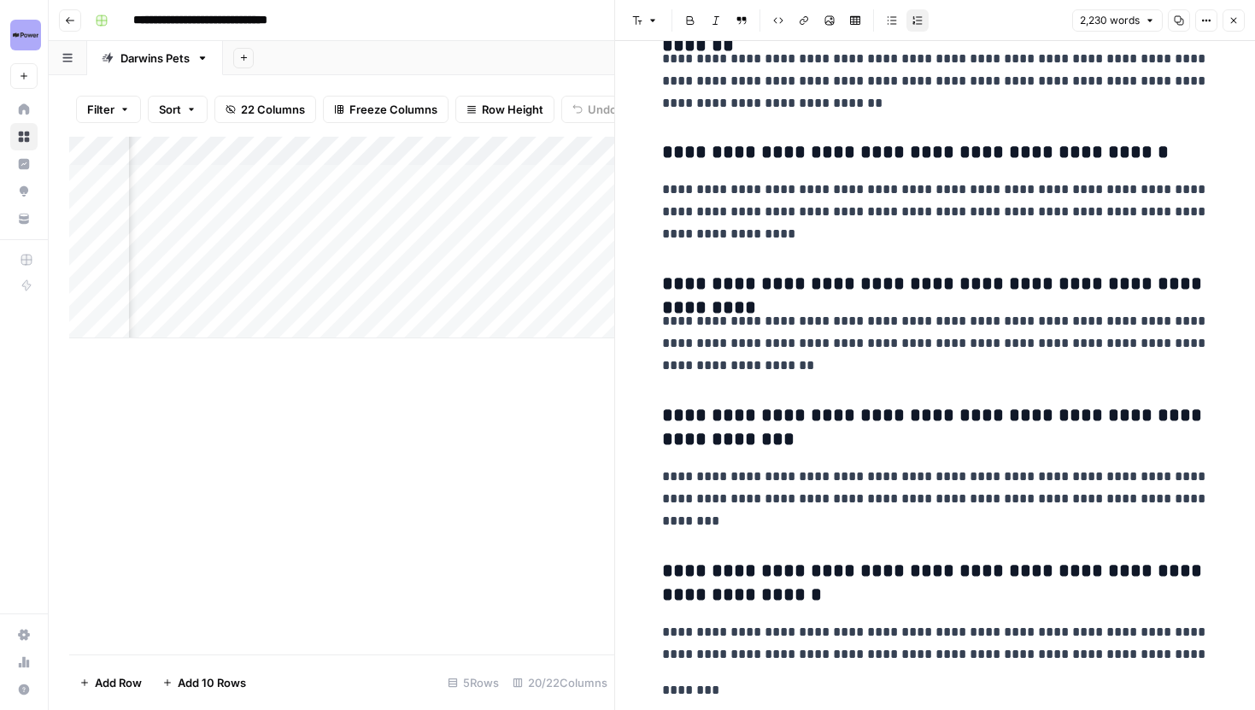
scroll to position [5387, 0]
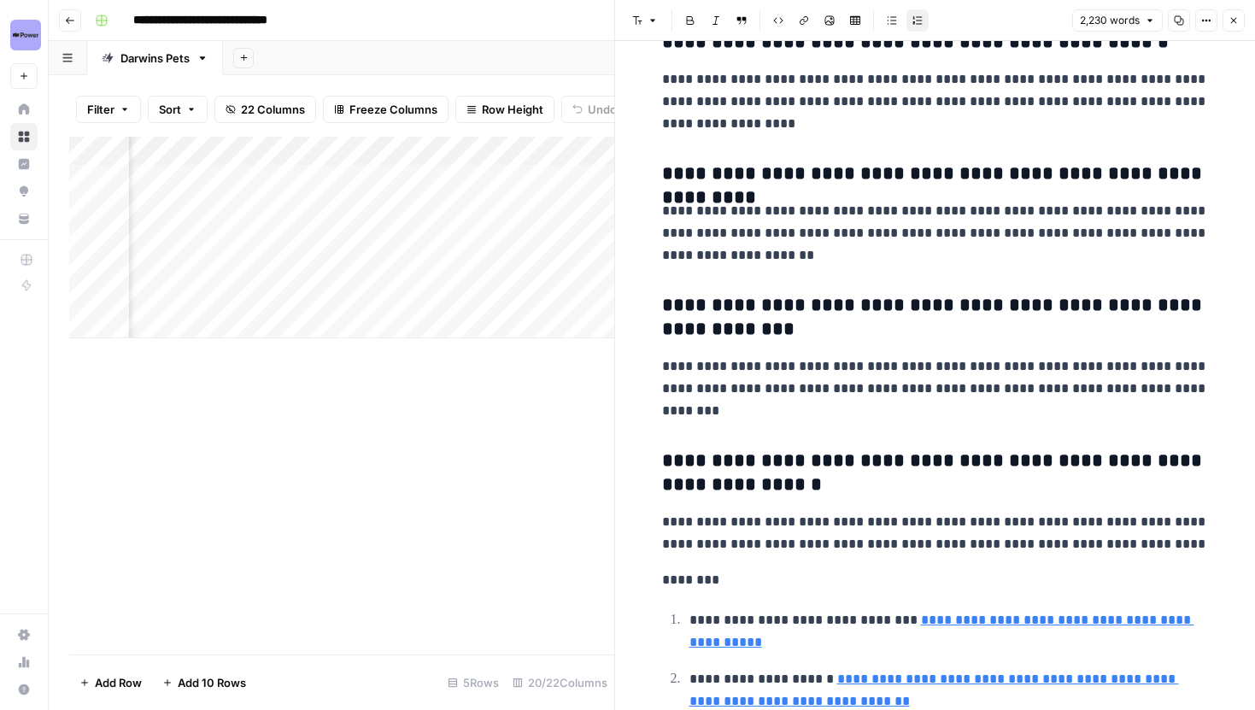
click at [1232, 14] on button "Close" at bounding box center [1234, 20] width 22 height 22
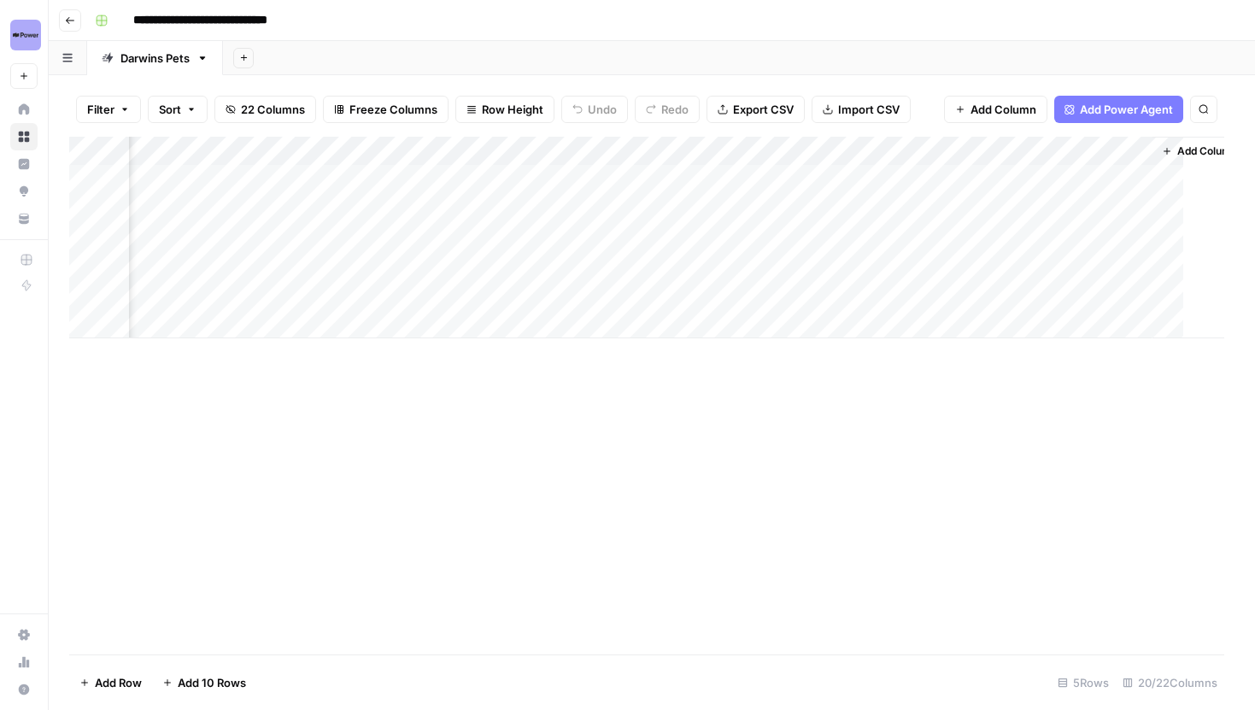
scroll to position [0, 2341]
click at [532, 204] on div "Add Column" at bounding box center [652, 238] width 1166 height 202
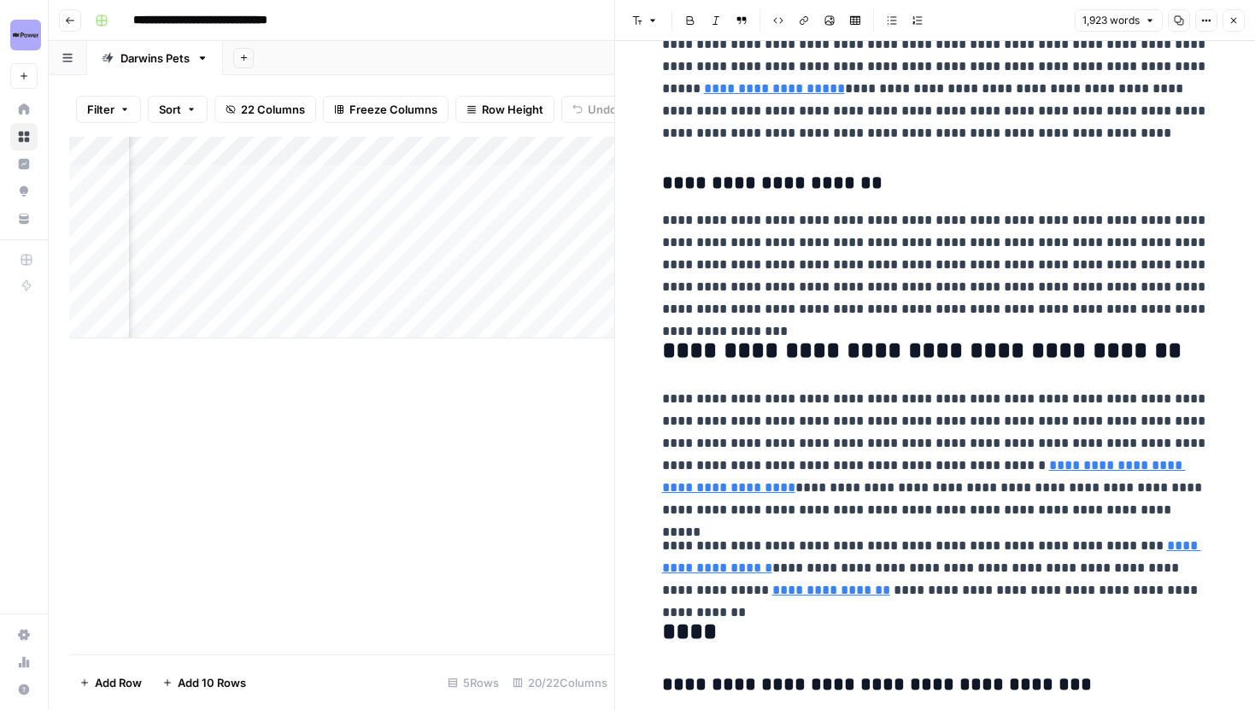
scroll to position [4142, 0]
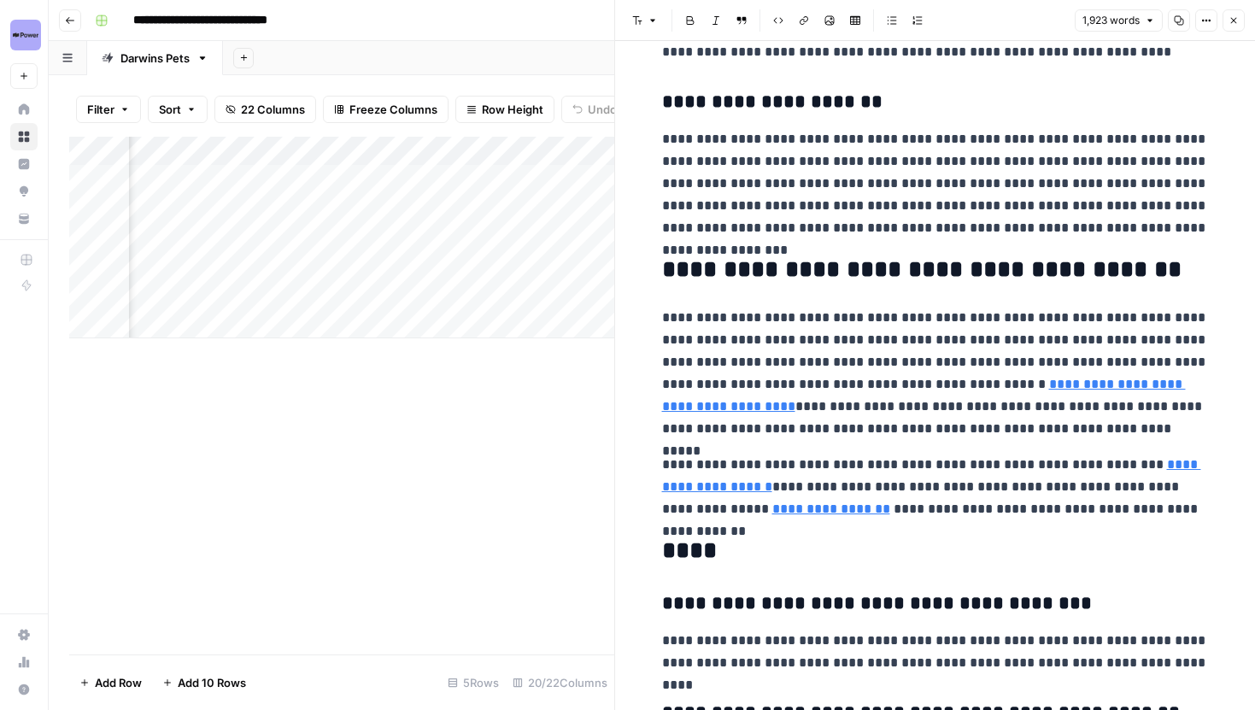
click at [1229, 12] on button "Close" at bounding box center [1234, 20] width 22 height 22
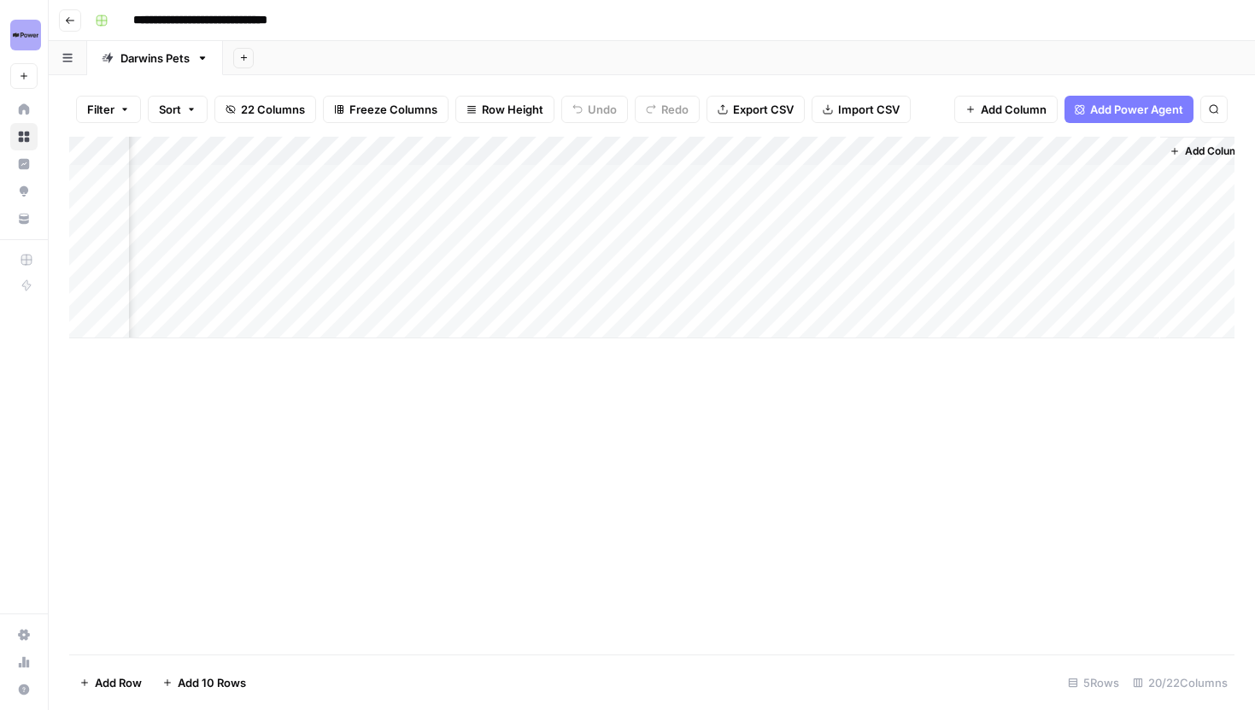
click at [531, 235] on div "Add Column" at bounding box center [652, 238] width 1166 height 202
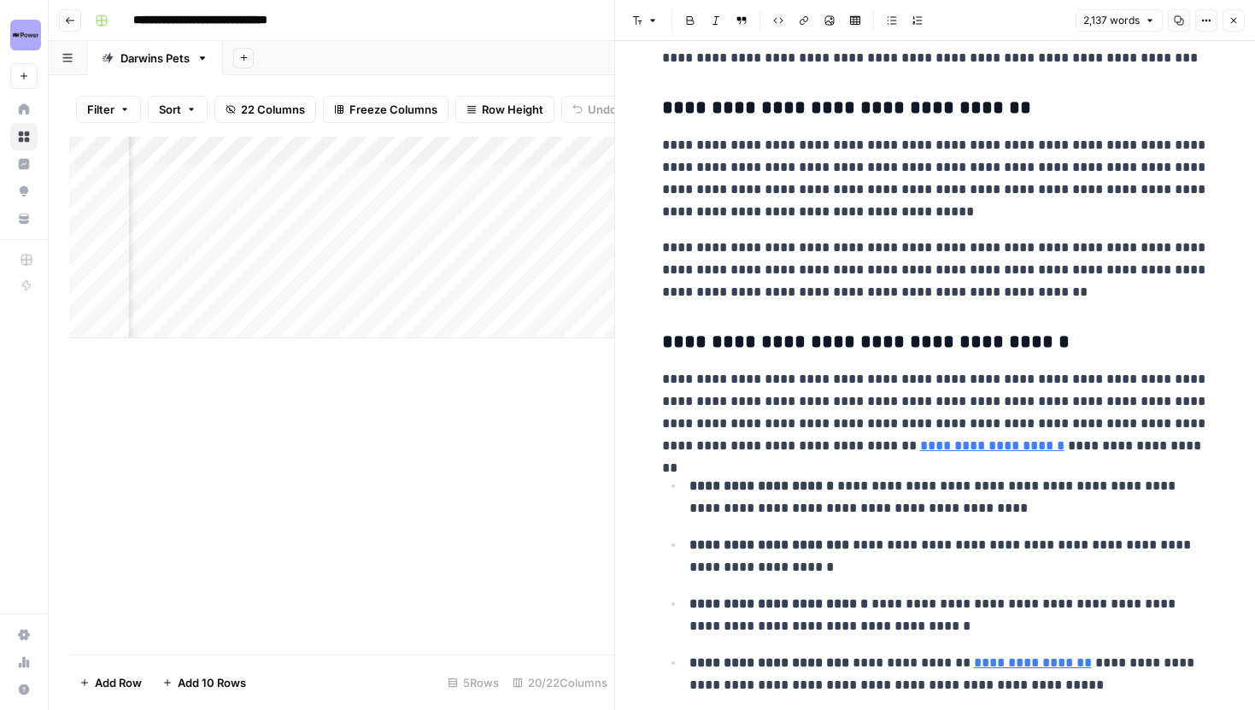
scroll to position [3439, 0]
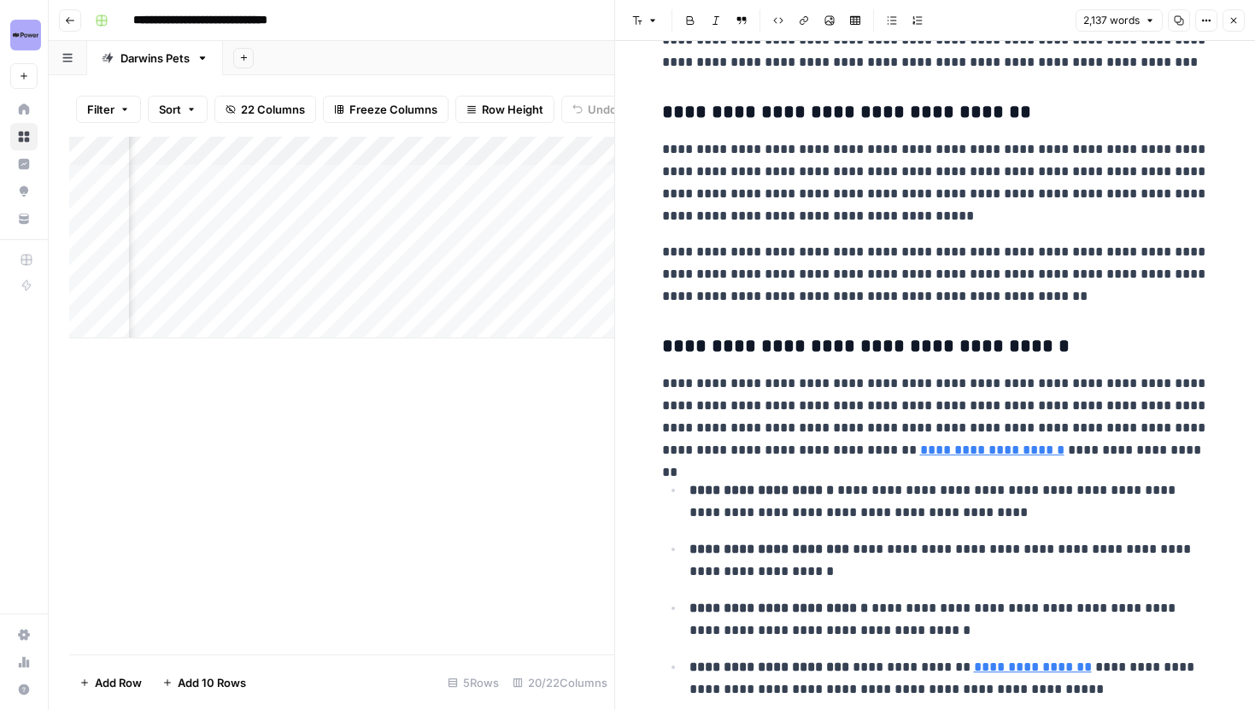
click at [1211, 15] on icon "button" at bounding box center [1207, 20] width 10 height 10
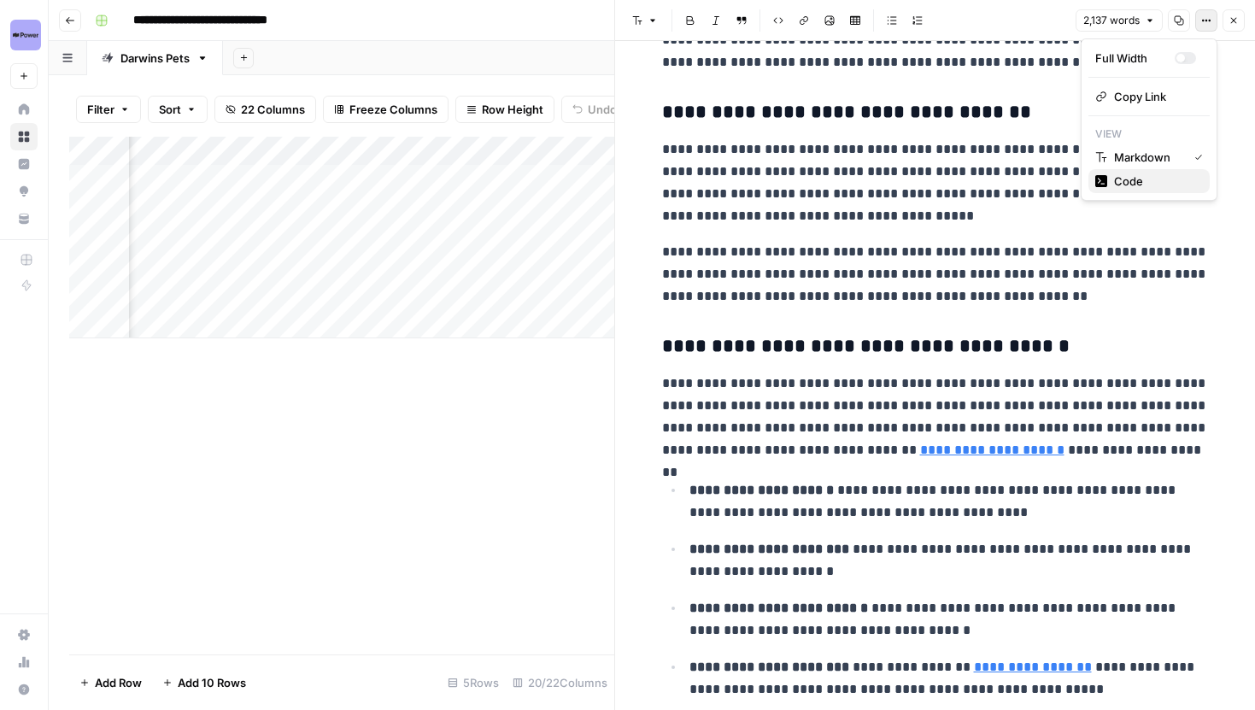
click at [1134, 181] on span "Code" at bounding box center [1155, 181] width 82 height 17
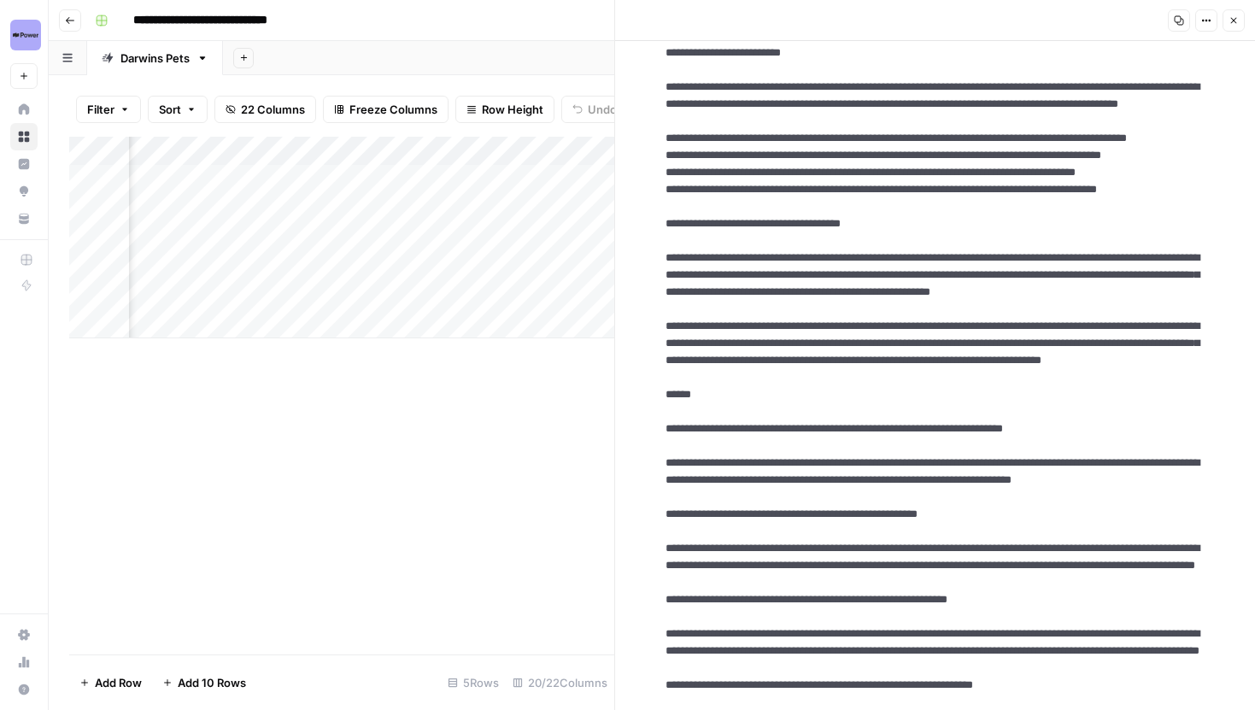
scroll to position [0, 0]
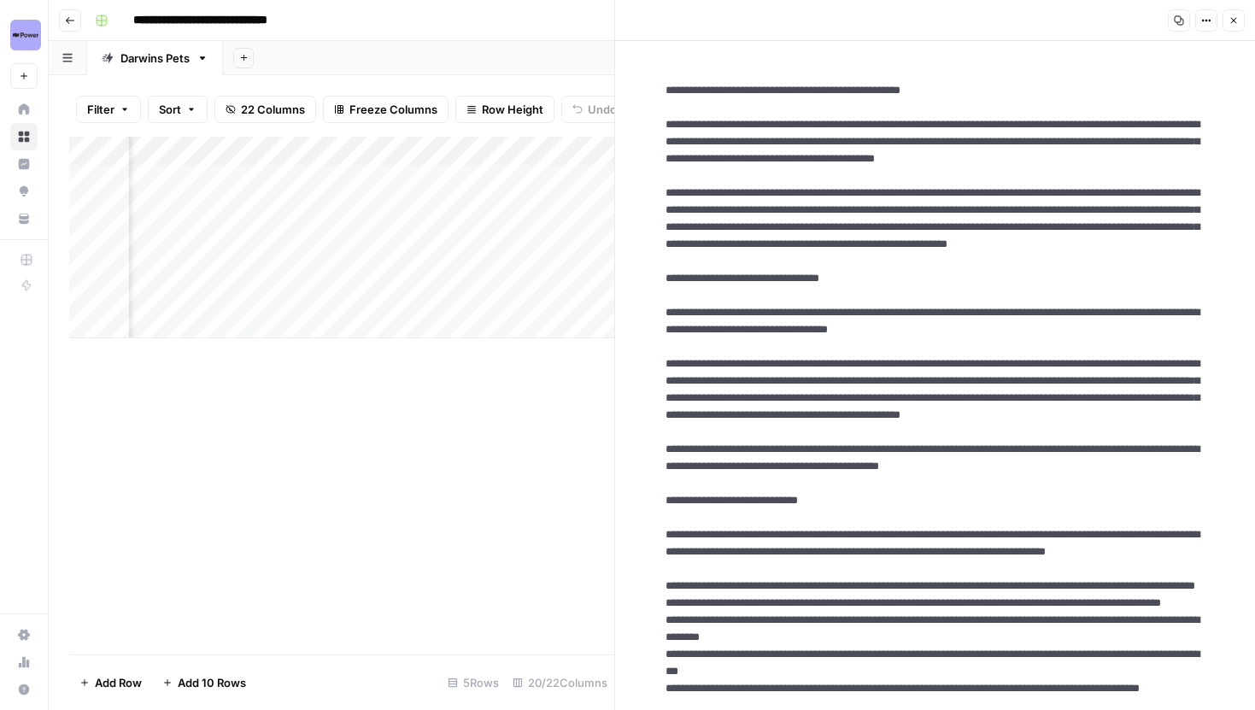
drag, startPoint x: 673, startPoint y: 520, endPoint x: 947, endPoint y: 518, distance: 274.3
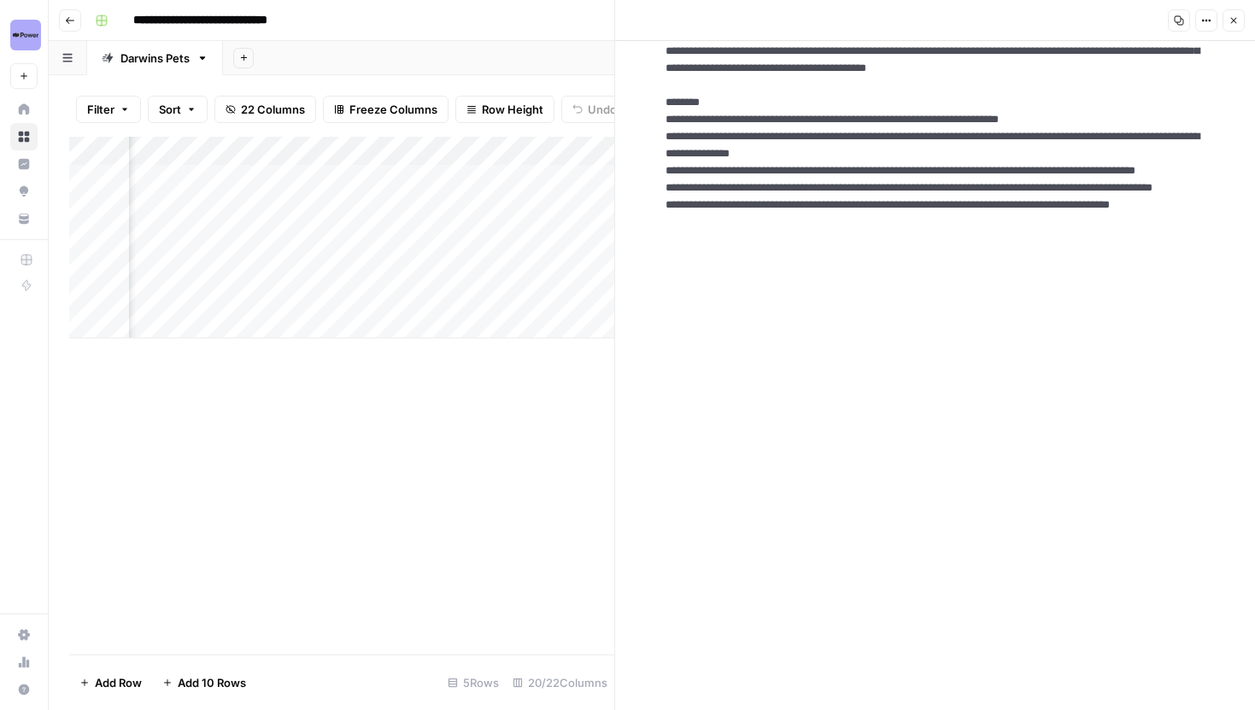
scroll to position [5308, 0]
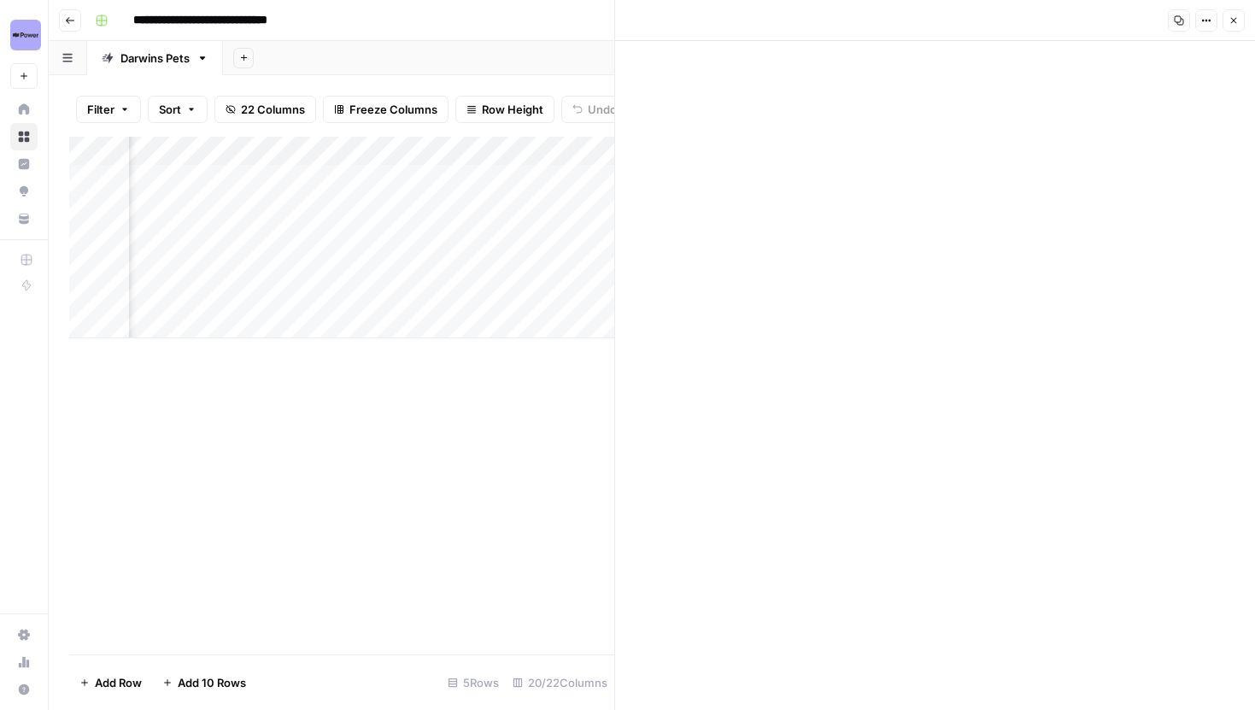
click at [1234, 26] on button "Close" at bounding box center [1234, 20] width 22 height 22
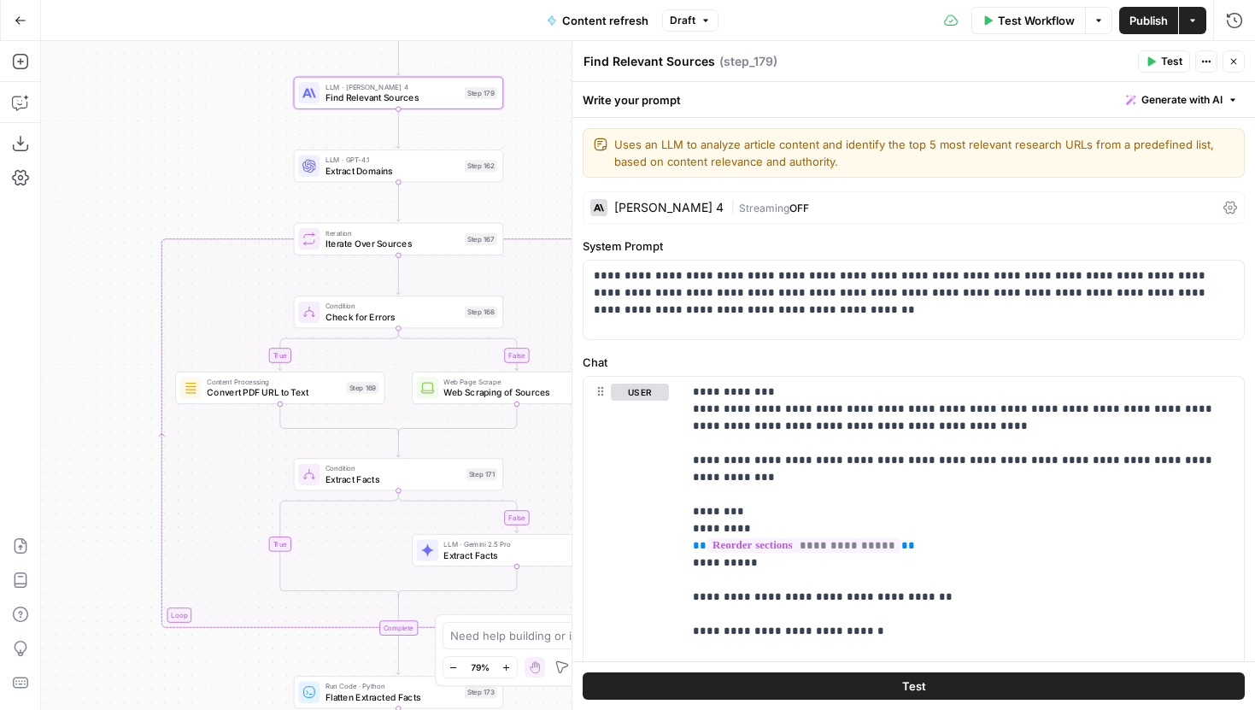
scroll to position [270, 0]
